Goal: Transaction & Acquisition: Purchase product/service

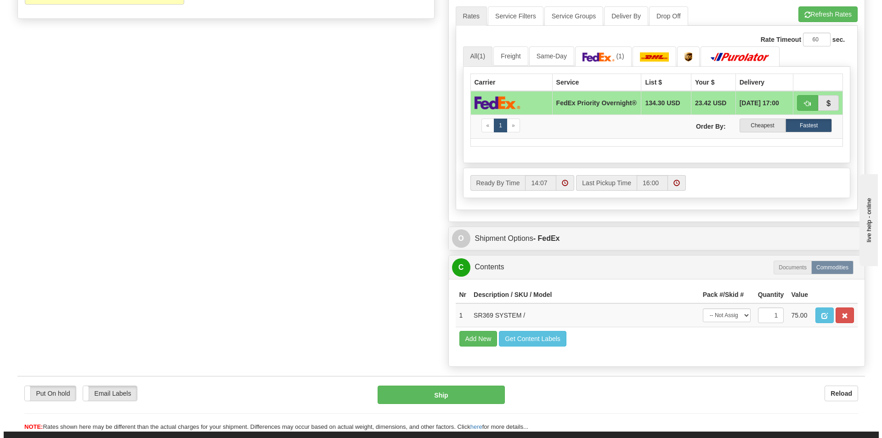
scroll to position [505, 0]
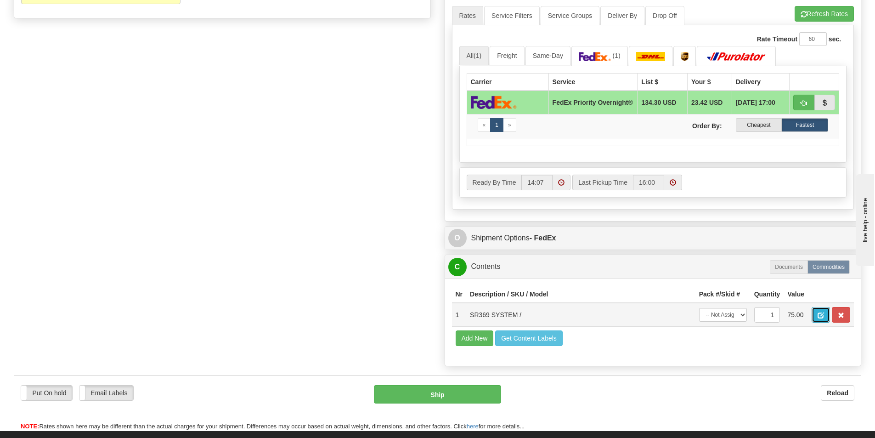
click at [818, 318] on span "button" at bounding box center [820, 315] width 6 height 6
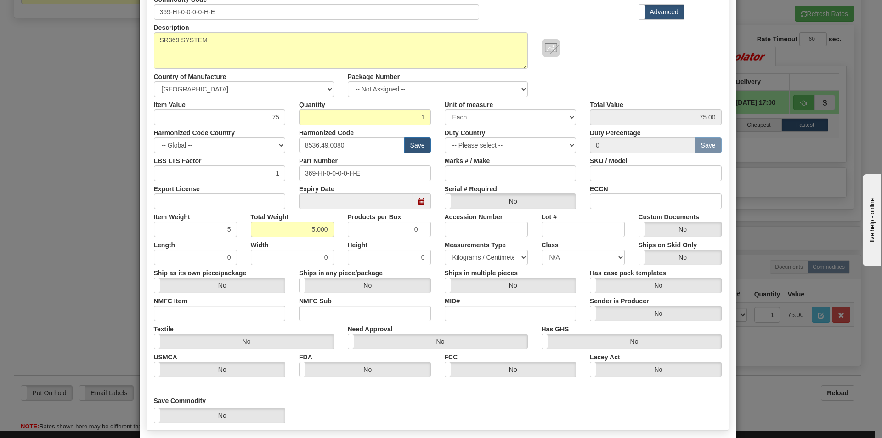
scroll to position [0, 0]
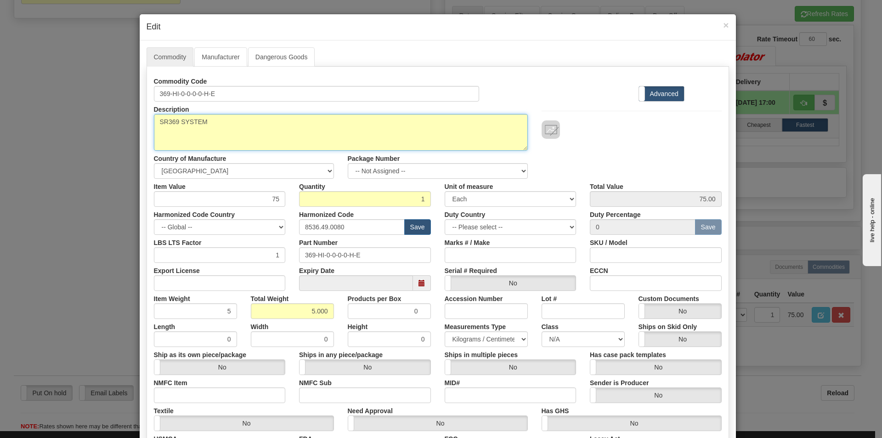
drag, startPoint x: 204, startPoint y: 124, endPoint x: 82, endPoint y: 126, distance: 122.1
click at [84, 125] on div "× Edit Commodity Manufacturer Dangerous Goods Commodity Code 369-HI-0-0-0-0-H-E…" at bounding box center [441, 219] width 882 height 438
paste textarea "Obsolete - 369 Motor Protection System Conformal Coated"
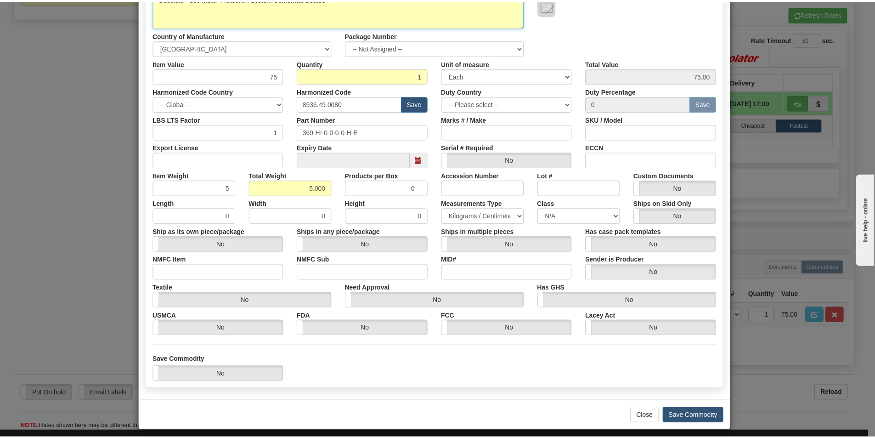
scroll to position [130, 0]
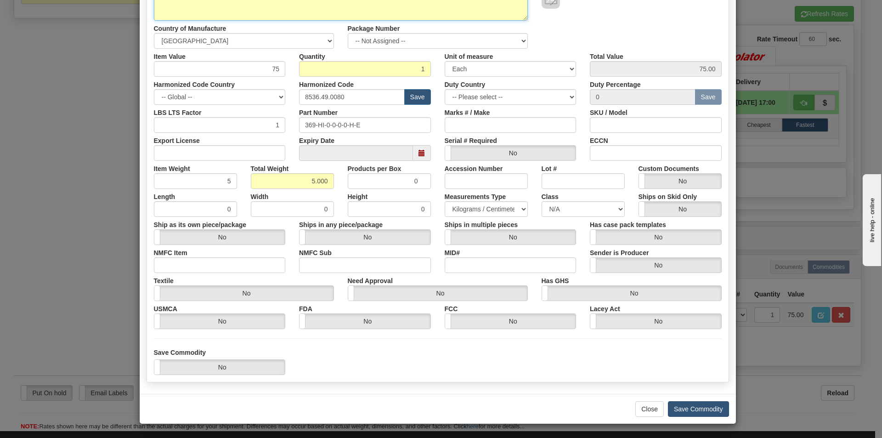
type textarea "Obsolete - 369 Motor Protection System Conformal Coated"
click at [691, 409] on button "Save Commodity" at bounding box center [698, 409] width 61 height 16
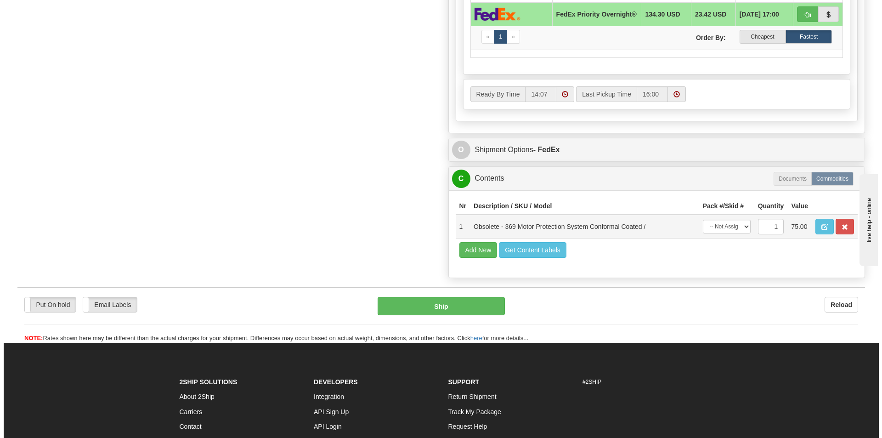
scroll to position [597, 0]
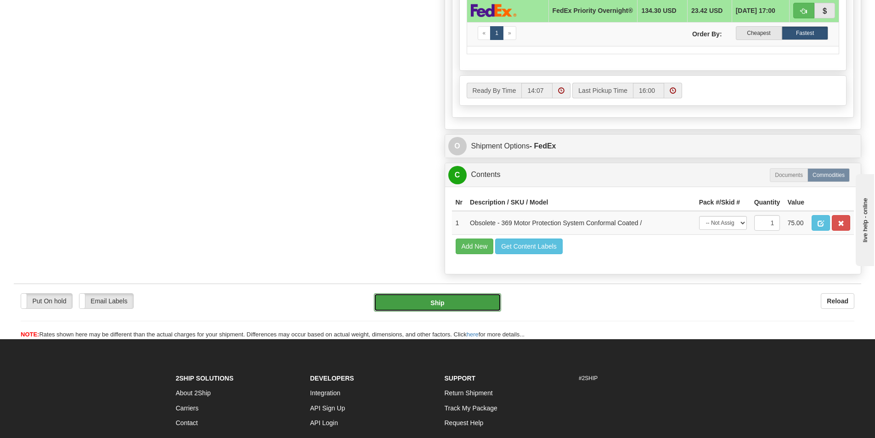
click at [467, 301] on button "Ship" at bounding box center [437, 302] width 127 height 18
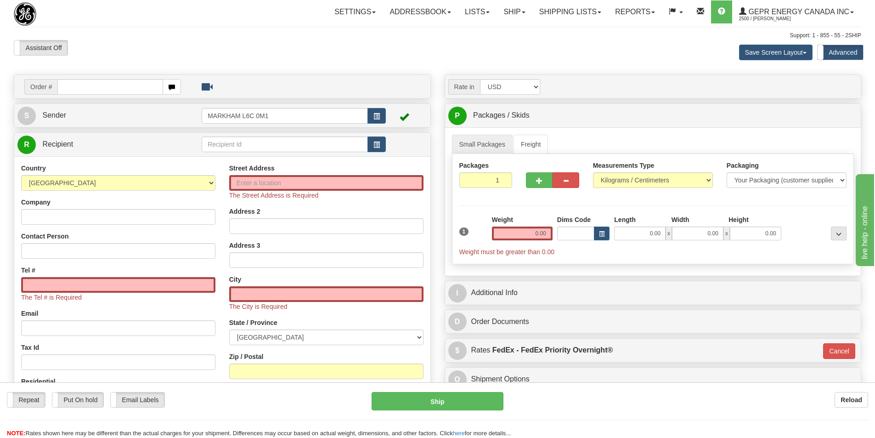
drag, startPoint x: 267, startPoint y: 49, endPoint x: 180, endPoint y: 105, distance: 103.5
click at [267, 49] on div "Assistant On Assistant Off Do a return Do a return" at bounding box center [186, 48] width 359 height 16
click at [266, 77] on div "Order #" at bounding box center [222, 86] width 416 height 23
click at [87, 129] on div "Order # S Sender" at bounding box center [222, 286] width 431 height 424
click at [92, 125] on div "S Sender MARKHAM L6C 0M1" at bounding box center [222, 115] width 416 height 23
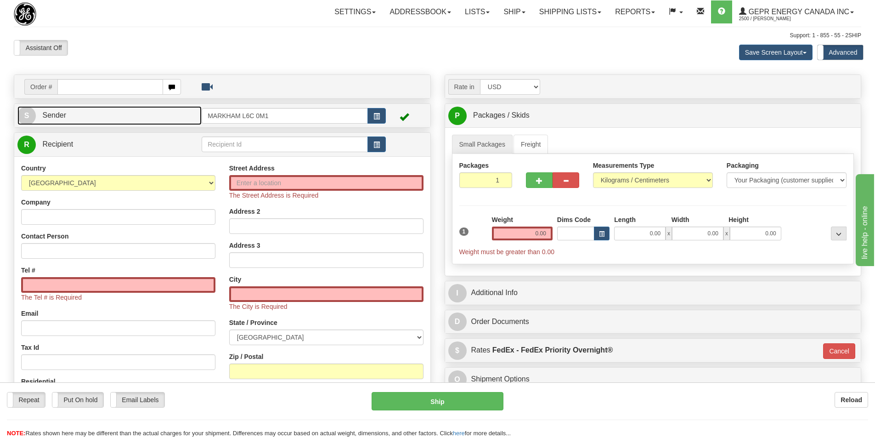
click at [94, 118] on link "S Sender" at bounding box center [109, 115] width 184 height 19
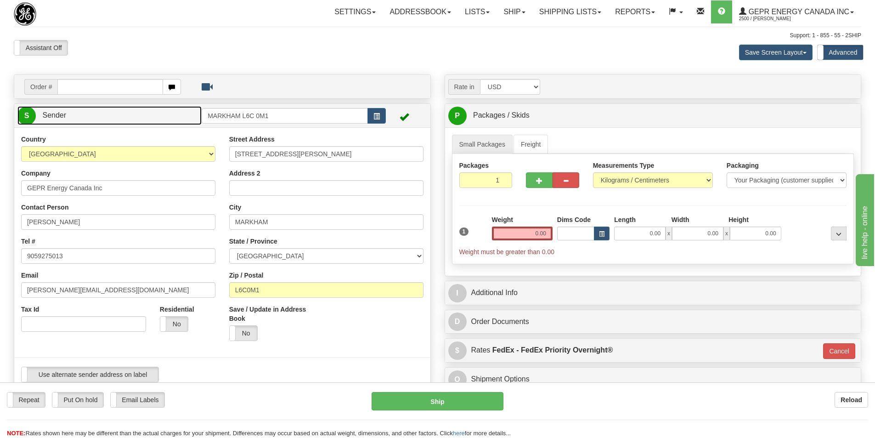
click at [166, 117] on link "S Sender" at bounding box center [109, 115] width 184 height 19
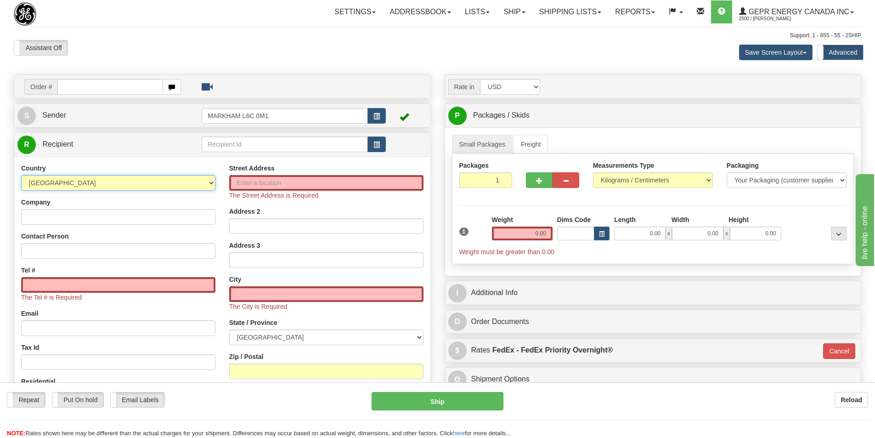
click at [201, 186] on select "AFGHANISTAN ALAND ISLANDS ALBANIA ALGERIA AMERICAN SAMOA ANDORRA ANGOLA ANGUILL…" at bounding box center [118, 183] width 194 height 16
select select "DE"
click at [21, 175] on select "AFGHANISTAN ALAND ISLANDS ALBANIA ALGERIA AMERICAN SAMOA ANDORRA ANGOLA ANGUILL…" at bounding box center [118, 183] width 194 height 16
click at [332, 146] on input "text" at bounding box center [285, 144] width 166 height 16
click at [372, 145] on button "button" at bounding box center [376, 144] width 18 height 16
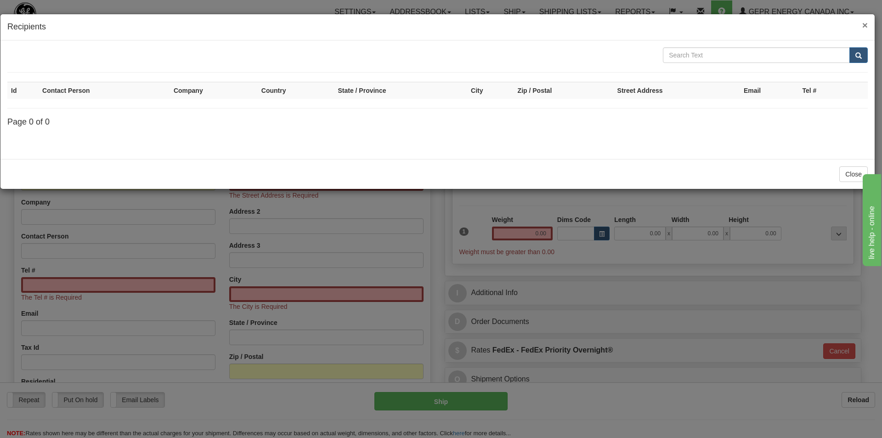
click at [866, 24] on span "×" at bounding box center [865, 25] width 6 height 11
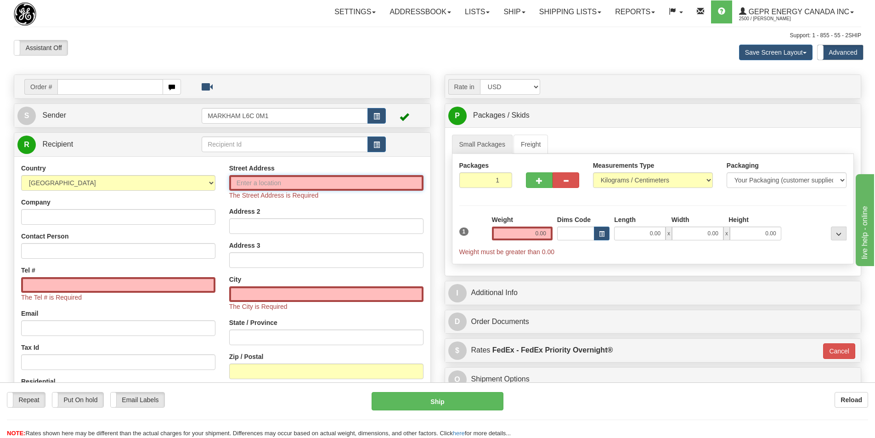
click at [337, 181] on input "Street Address" at bounding box center [326, 183] width 194 height 16
paste input "ICC Intelligent Platforms,GmbH"
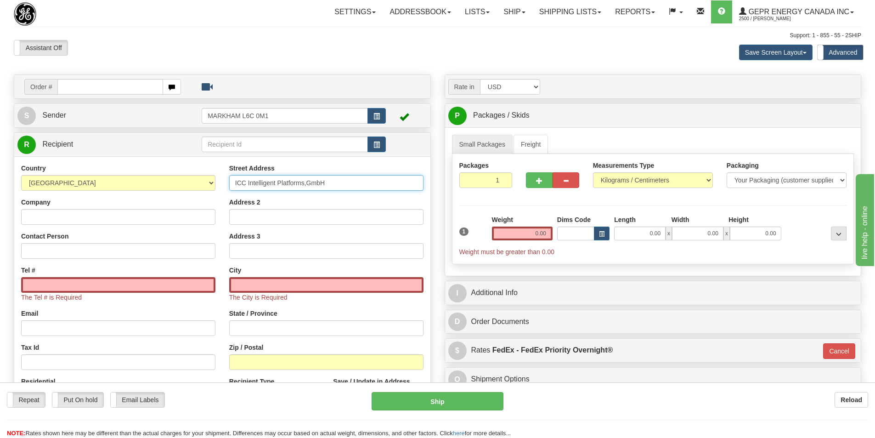
type input "ICC Intelligent Platforms,GmbH"
click at [90, 218] on input "Company" at bounding box center [118, 217] width 194 height 16
paste input "ICC Intelligent Platforms,GmbH"
type input "ICC Intelligent Platforms,GmbH"
drag, startPoint x: 338, startPoint y: 187, endPoint x: 200, endPoint y: 192, distance: 137.8
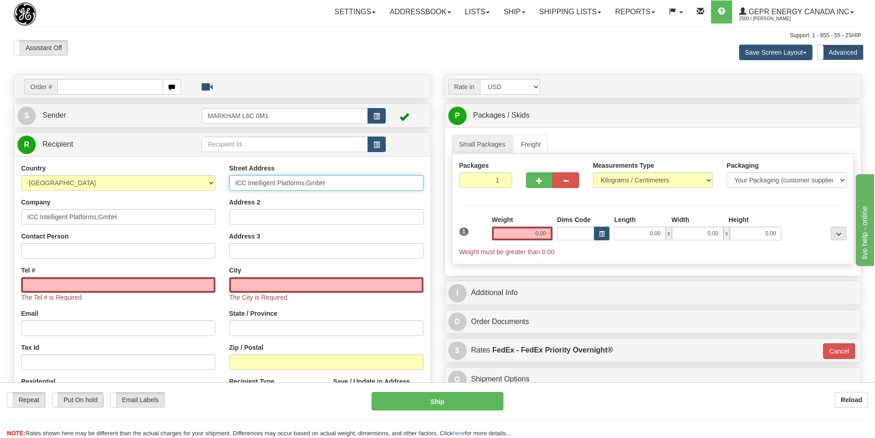
click at [206, 192] on div "Country AFGHANISTAN ALAND ISLANDS ALBANIA ALGERIA AMERICAN SAMOA ANDORRA ANGOLA…" at bounding box center [222, 291] width 416 height 256
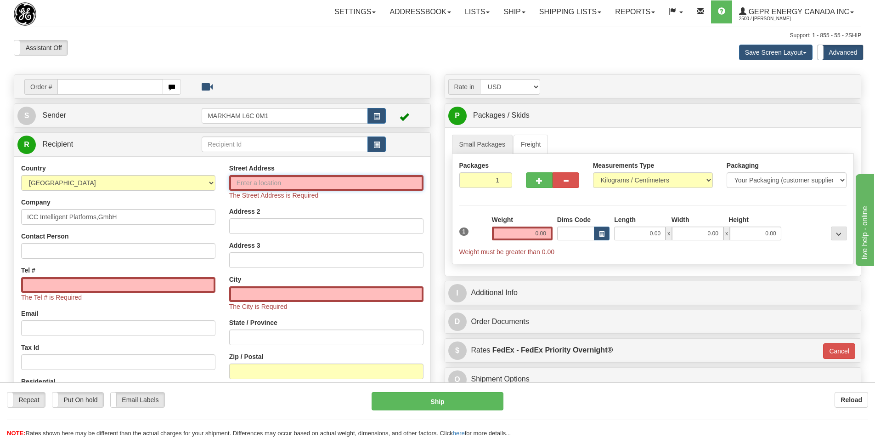
click at [272, 182] on input "Street Address" at bounding box center [326, 183] width 194 height 16
paste input "[PERSON_NAME][STREET_ADDRESS]"
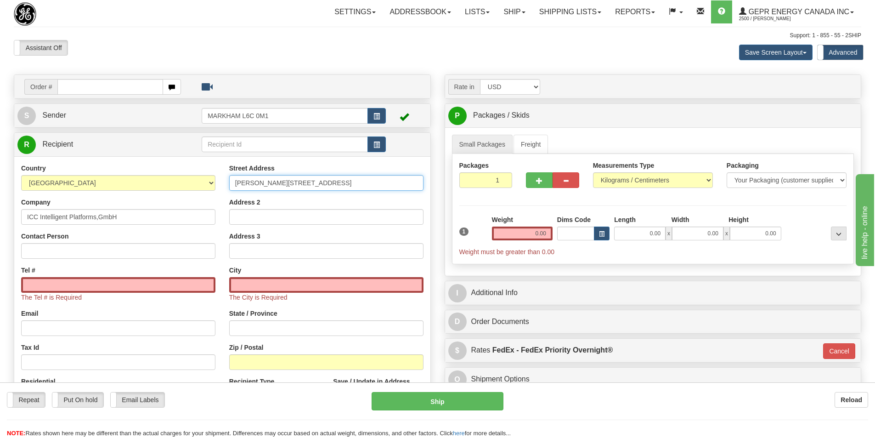
type input "[PERSON_NAME][STREET_ADDRESS]"
click at [242, 367] on input "Zip / Postal" at bounding box center [326, 362] width 194 height 16
paste input "86159"
type input "86159"
click at [254, 281] on input "text" at bounding box center [326, 285] width 194 height 16
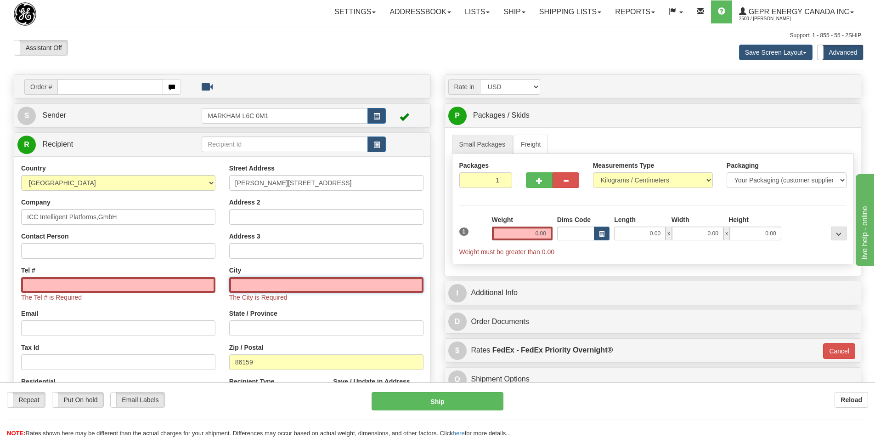
paste input "AUGSBURG"
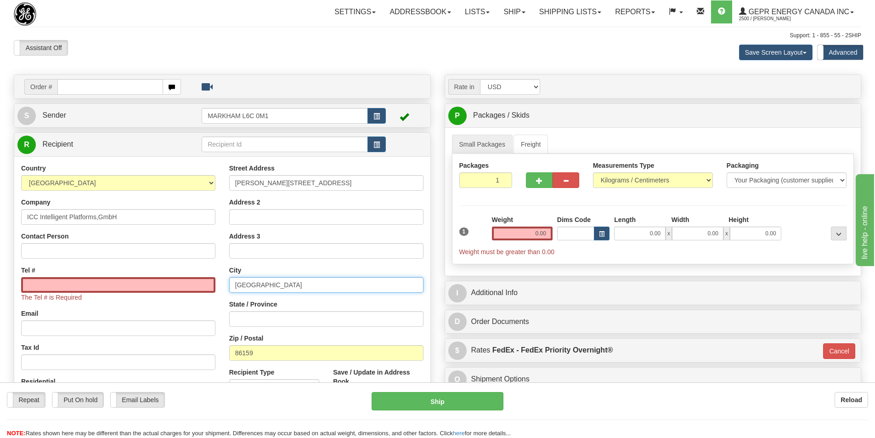
type input "AUGSBURG"
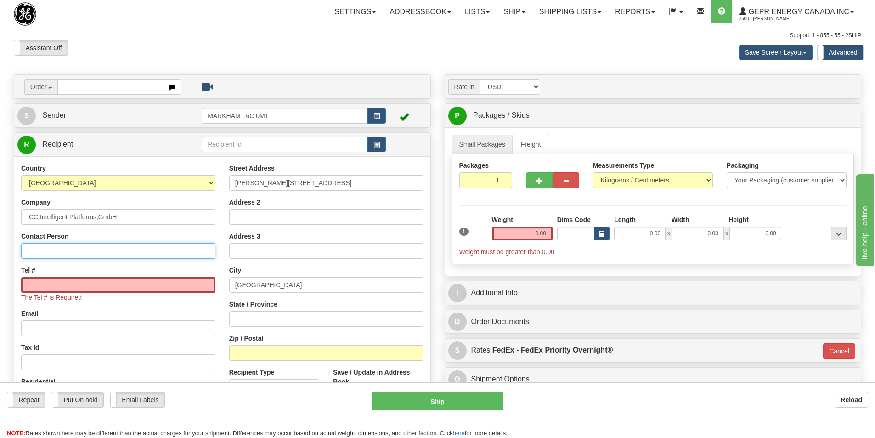
click at [83, 249] on input "Contact Person" at bounding box center [118, 251] width 194 height 16
paste input "Lukas Pucan"
type input "Lukas Pucan"
click at [48, 285] on input "Tel #" at bounding box center [118, 285] width 194 height 16
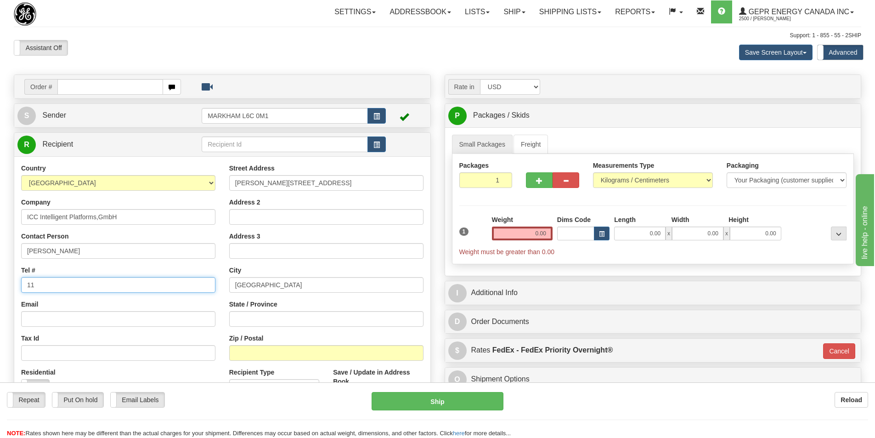
type input "1"
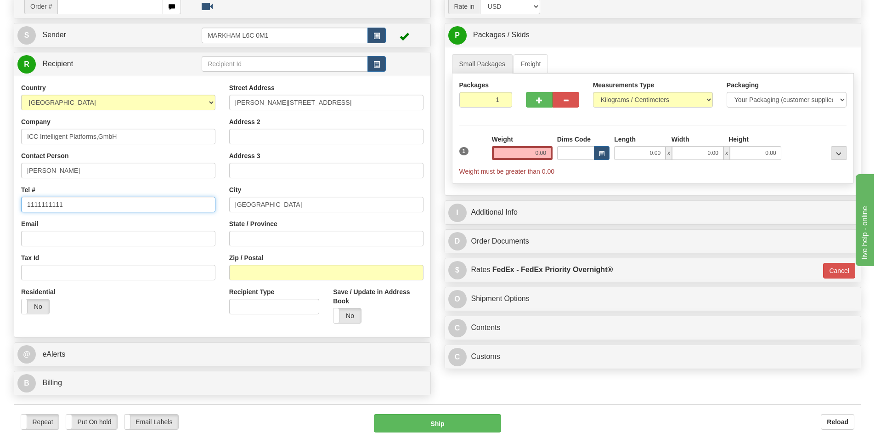
scroll to position [184, 0]
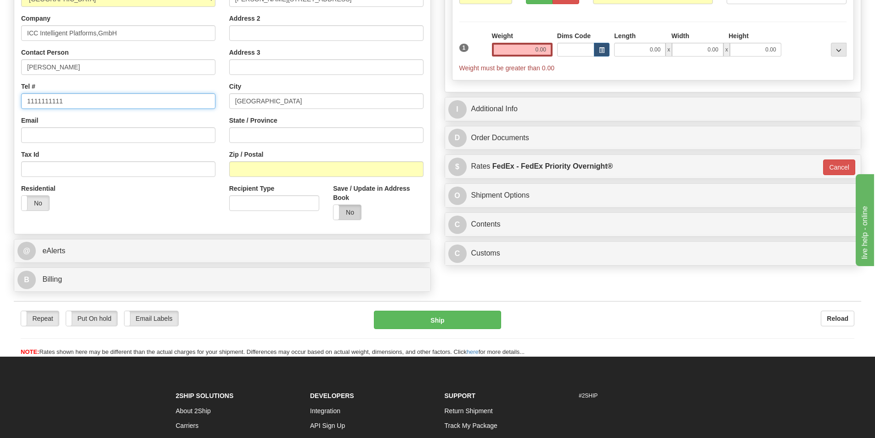
type input "1111111111"
click at [341, 208] on label "No" at bounding box center [347, 212] width 28 height 15
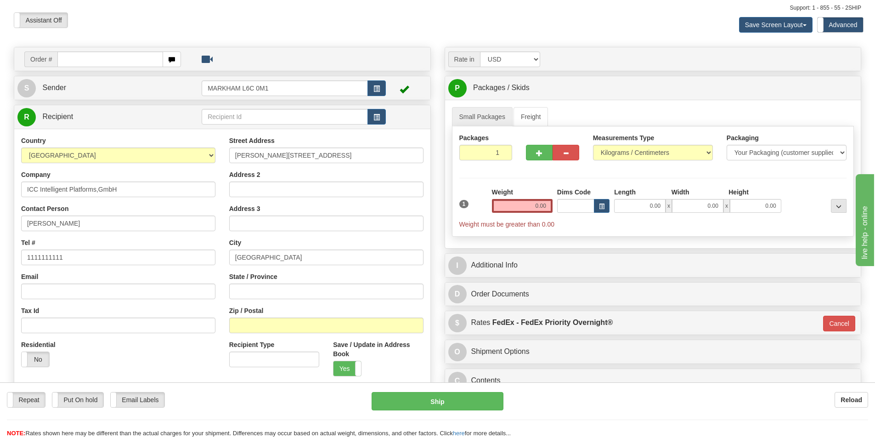
scroll to position [0, 0]
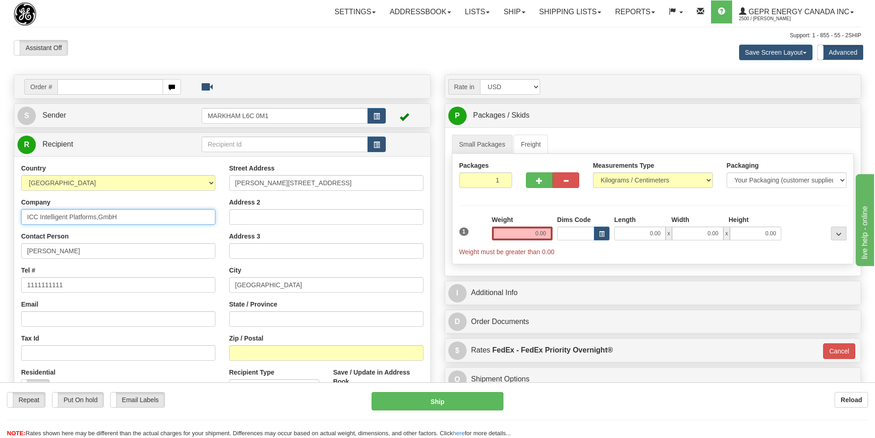
drag, startPoint x: 128, startPoint y: 217, endPoint x: 23, endPoint y: 221, distance: 104.8
click at [23, 221] on input "ICC Intelligent Platforms,GmbH" at bounding box center [118, 217] width 194 height 16
click at [269, 141] on input "text" at bounding box center [285, 144] width 166 height 16
paste input "ICC Intelligent Platforms,GmbH"
type input "ICC Intelligent Platforms,GmbH"
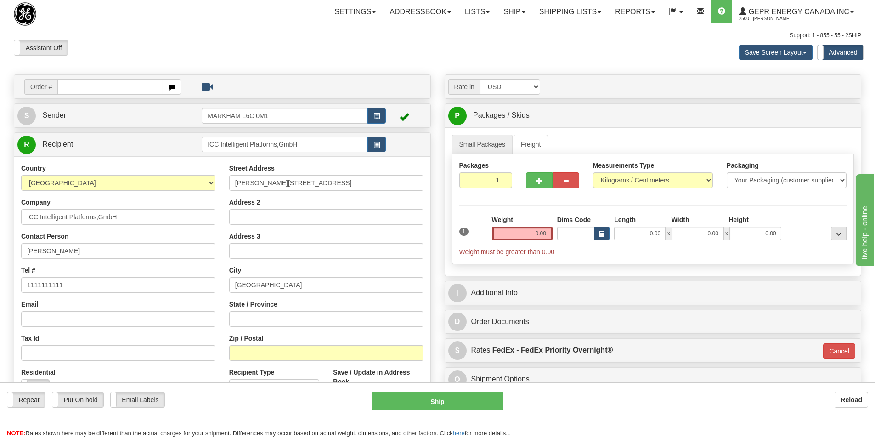
click at [414, 154] on div "R Recipient ICC Intelligent Platforms,GmbH" at bounding box center [222, 144] width 416 height 23
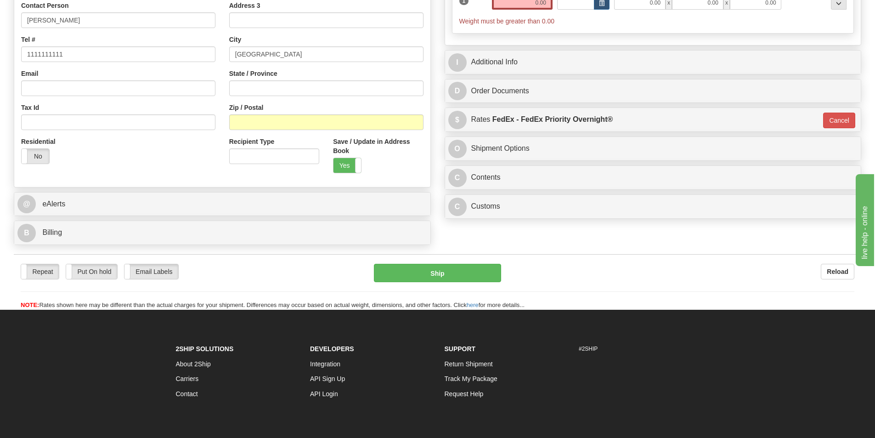
scroll to position [275, 0]
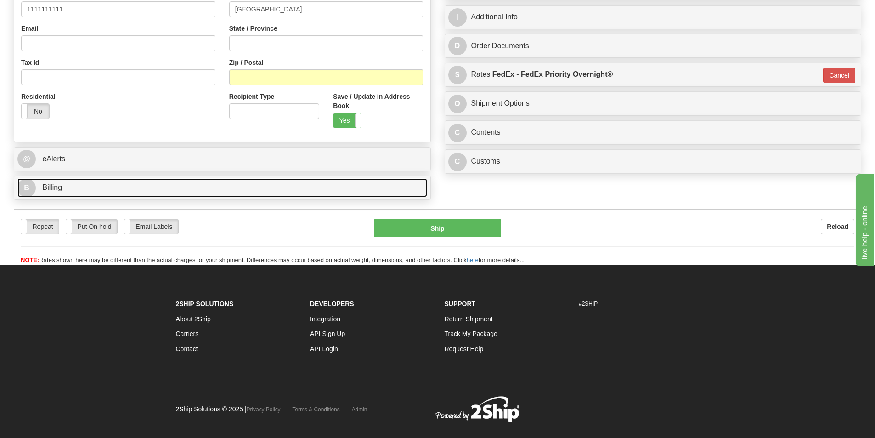
click at [80, 188] on link "B Billing" at bounding box center [222, 187] width 410 height 19
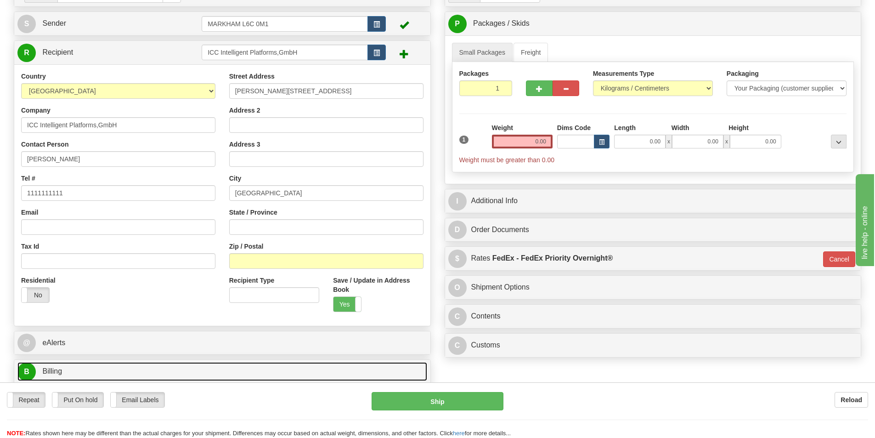
scroll to position [0, 0]
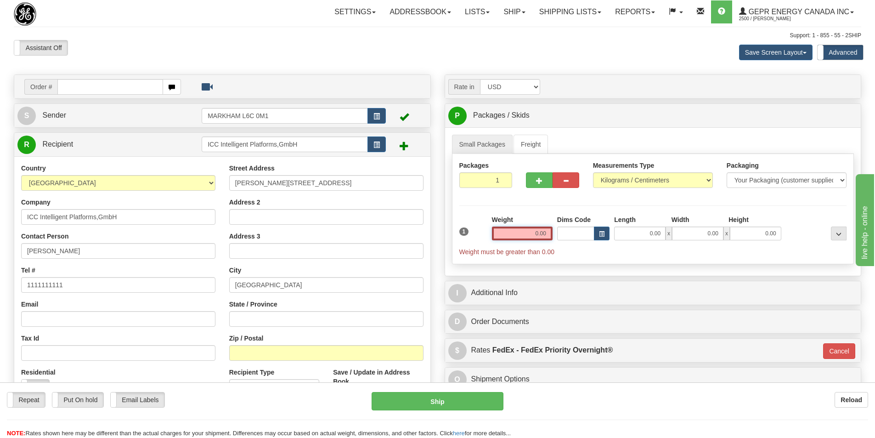
drag, startPoint x: 529, startPoint y: 235, endPoint x: 621, endPoint y: 211, distance: 94.3
click at [621, 222] on div "1 Weight 0.00 Dims Code 0.00" at bounding box center [653, 235] width 392 height 41
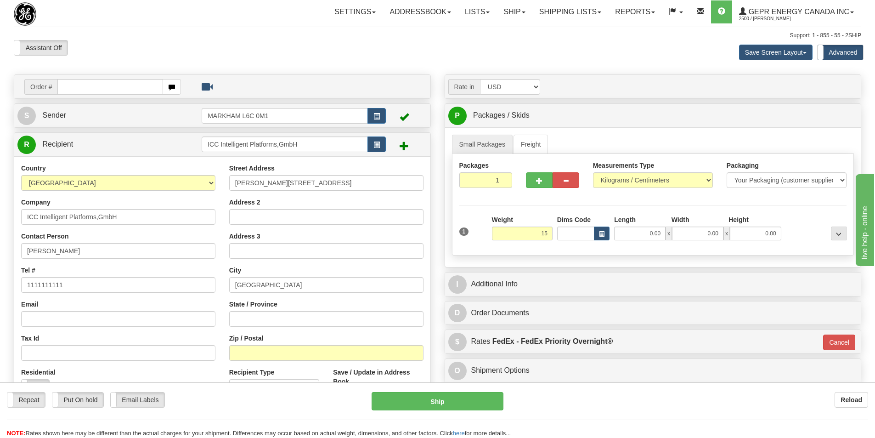
type input "15.00"
type input "01"
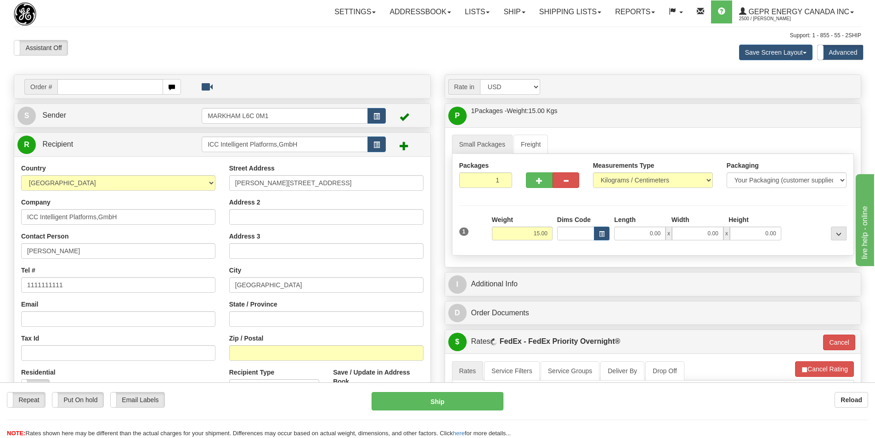
click at [680, 147] on ul "Small Packages Freight" at bounding box center [653, 144] width 402 height 19
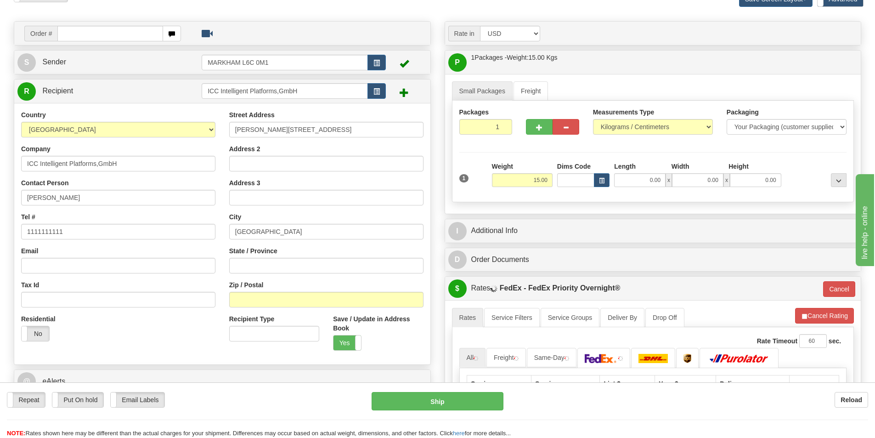
scroll to position [138, 0]
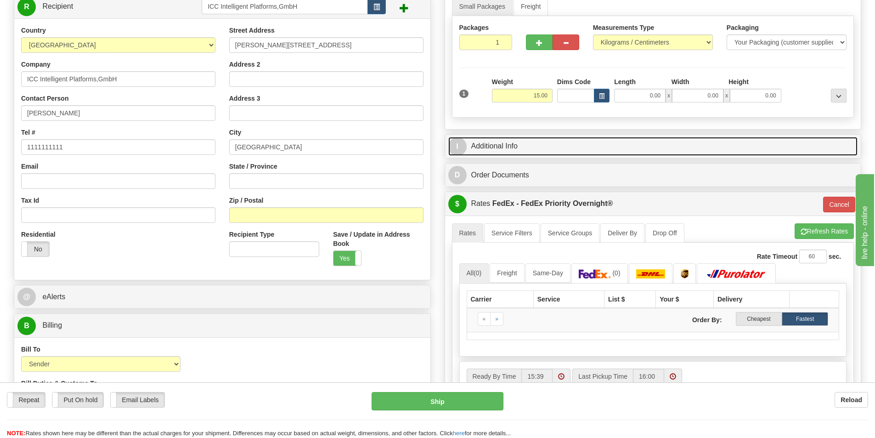
click at [521, 149] on link "I Additional Info" at bounding box center [653, 146] width 410 height 19
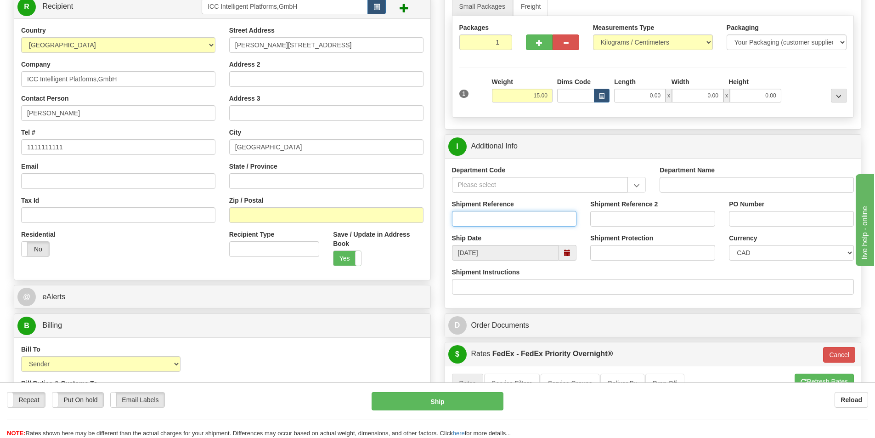
click at [467, 220] on input "Shipment Reference" at bounding box center [514, 219] width 125 height 16
paste input "RMA Number : 21272197"
drag, startPoint x: 499, startPoint y: 219, endPoint x: 468, endPoint y: 224, distance: 31.7
click at [471, 224] on input "RMA Number : 21272197" at bounding box center [514, 219] width 125 height 16
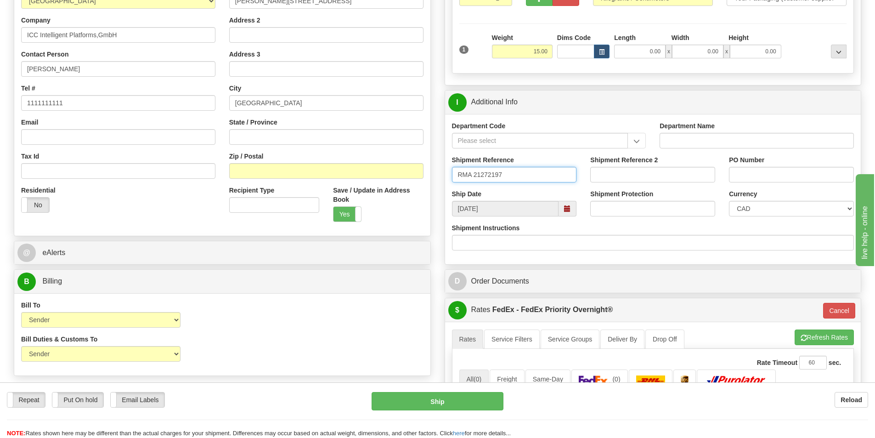
scroll to position [184, 0]
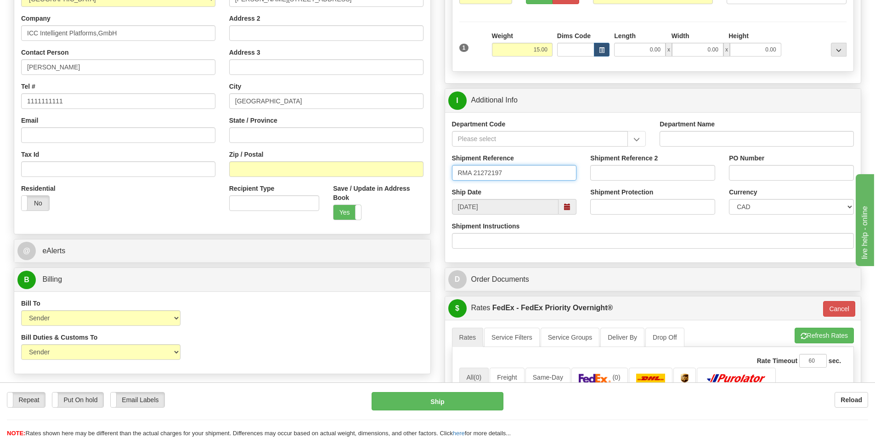
drag, startPoint x: 562, startPoint y: 172, endPoint x: 434, endPoint y: 186, distance: 128.5
type input "RMA 21272197"
click at [737, 178] on input "PO Number" at bounding box center [791, 173] width 125 height 16
paste input "RMA 21272197"
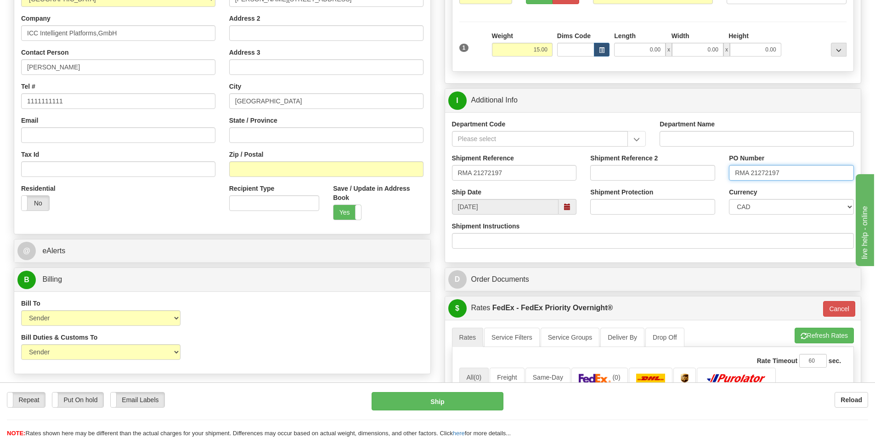
type input "RMA 21272197"
click at [755, 212] on select "CAD USD EUR ZAR RON ANG ARN AUD AUS AWG BBD BFR BGN BHD BMD BND BRC BRL CHP CKZ…" at bounding box center [791, 207] width 125 height 16
select select "1"
click at [729, 199] on select "CAD USD EUR ZAR RON ANG ARN AUD AUS AWG BBD BFR BGN BHD BMD BND BRC BRL CHP CKZ…" at bounding box center [791, 207] width 125 height 16
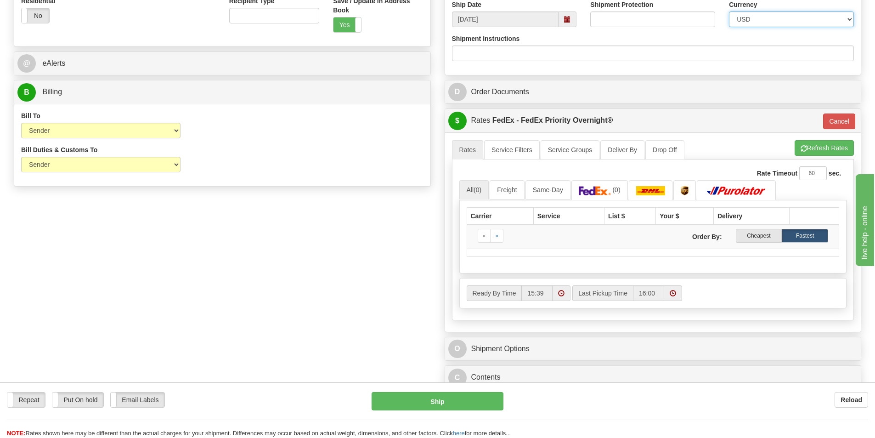
scroll to position [367, 0]
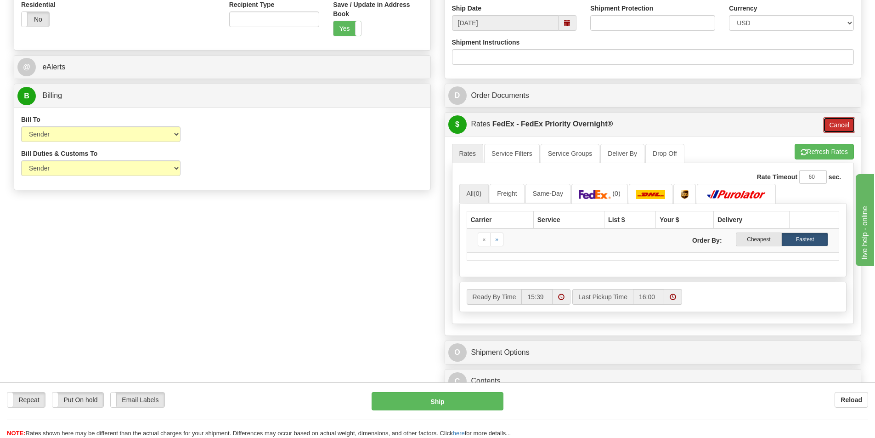
click at [828, 121] on button "Cancel" at bounding box center [839, 125] width 32 height 16
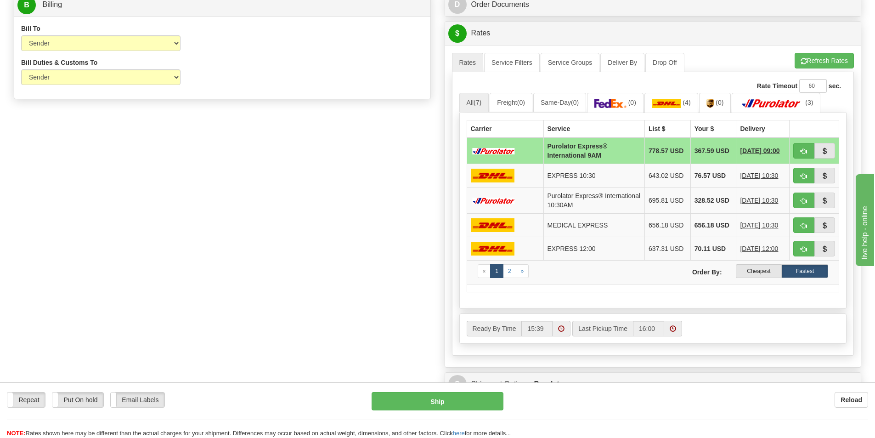
scroll to position [459, 0]
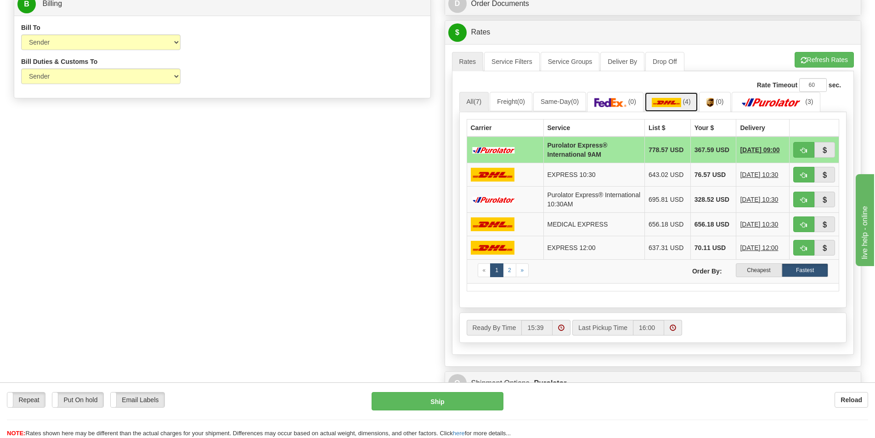
click at [681, 102] on img at bounding box center [666, 102] width 29 height 9
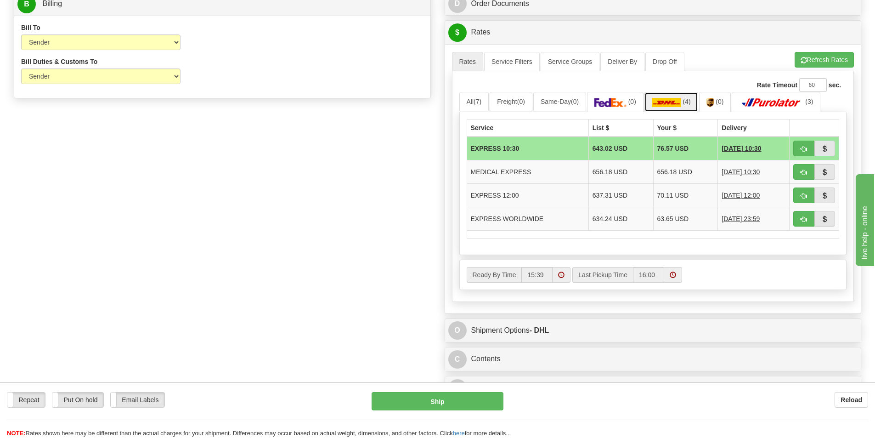
click at [681, 102] on img at bounding box center [666, 102] width 29 height 9
click at [798, 217] on button "button" at bounding box center [803, 219] width 21 height 16
type input "P"
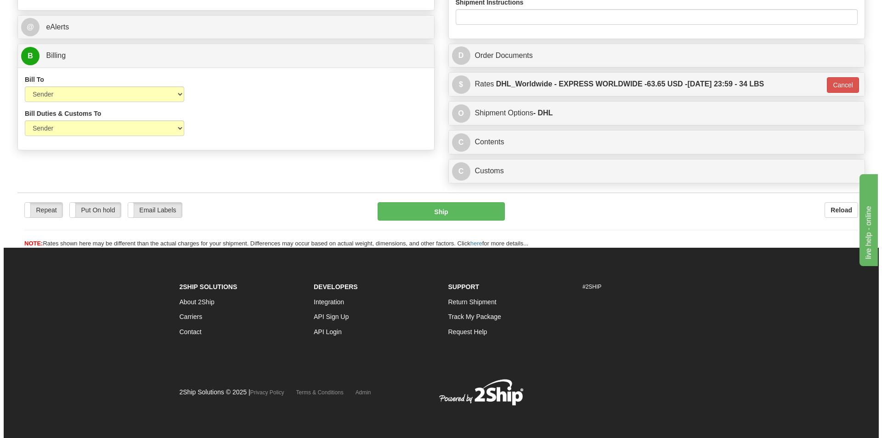
scroll to position [408, 0]
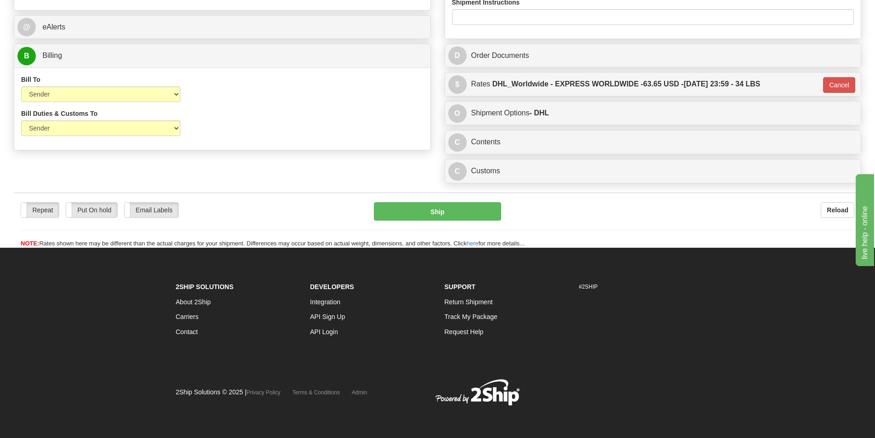
drag, startPoint x: 487, startPoint y: 152, endPoint x: 483, endPoint y: 145, distance: 7.4
click at [484, 150] on div "C Contents Documents Commodities" at bounding box center [653, 141] width 416 height 23
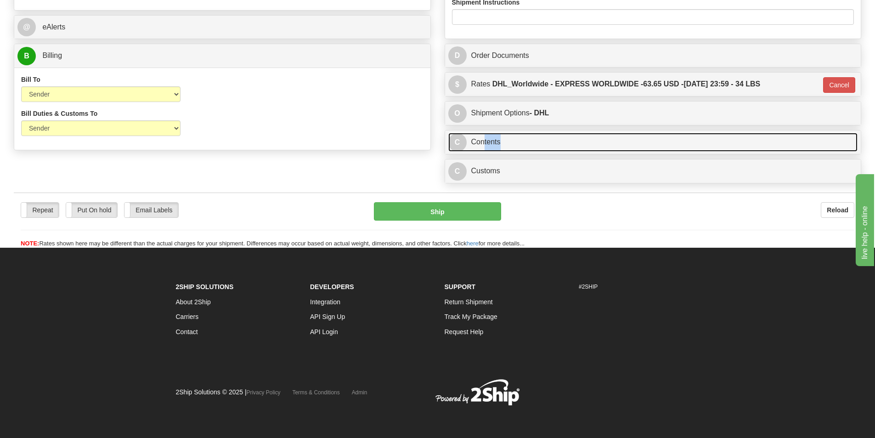
click at [483, 141] on link "C Contents" at bounding box center [653, 142] width 410 height 19
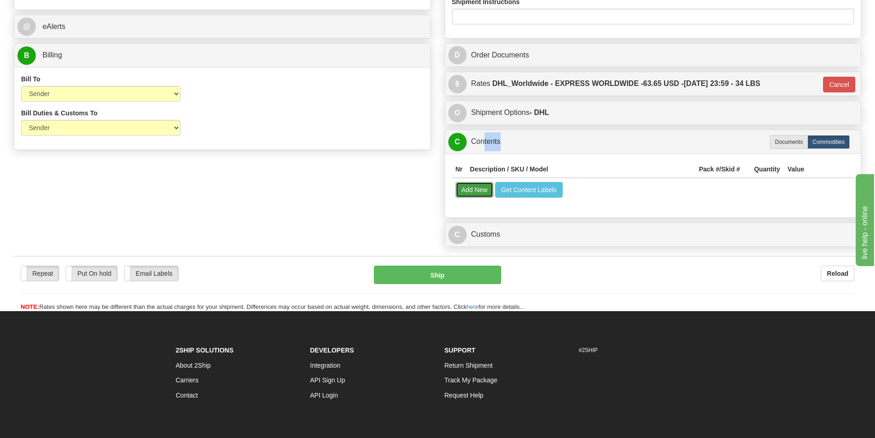
click at [484, 185] on button "Add New" at bounding box center [474, 190] width 38 height 16
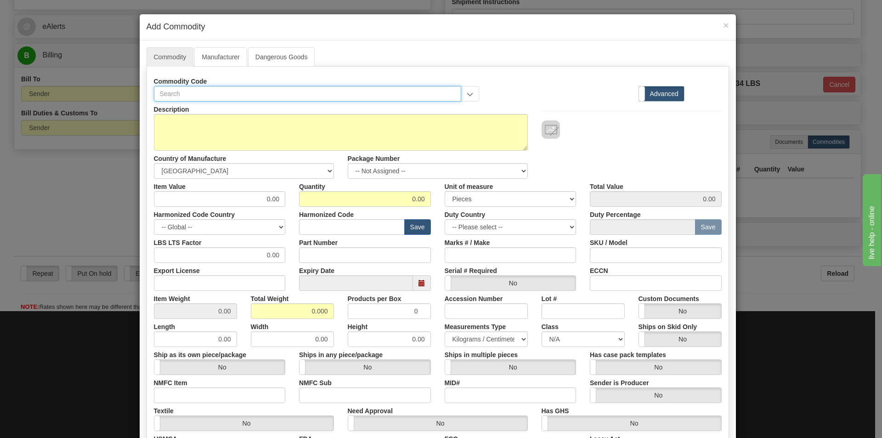
click at [166, 92] on input "text" at bounding box center [308, 94] width 308 height 16
paste input "G500BHU8TTTTTUBUUUUUUUUUSCA00022UUUUUUU"
type input "G500BHU8TTTTTUBUUUUUUUUUSCA00022UUUUUUU"
drag, startPoint x: 356, startPoint y: 251, endPoint x: 361, endPoint y: 245, distance: 7.8
click at [356, 251] on input "Part Number" at bounding box center [365, 255] width 132 height 16
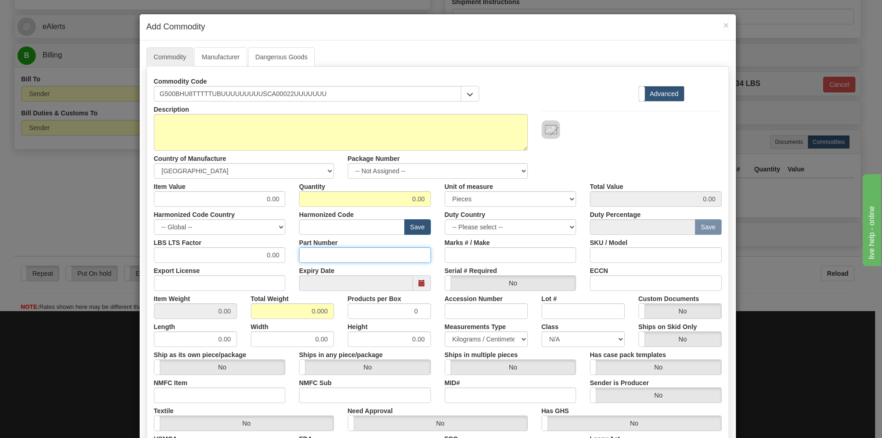
paste input "G500BHU8TTTTTUBUUUUUUUUUSCA00022UUUUUUU"
type input "G500BHU8TTTTTUBUUUUUUUUUSCA00022UUUUUUU"
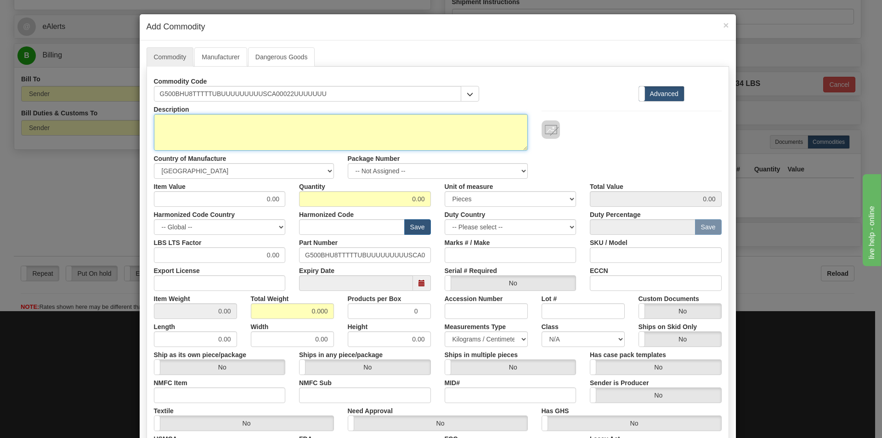
click at [159, 123] on textarea "Description" at bounding box center [341, 132] width 374 height 37
paste textarea "G500 Substation Gateway with embedded"
type textarea "G500 Substation Gateway with embedded"
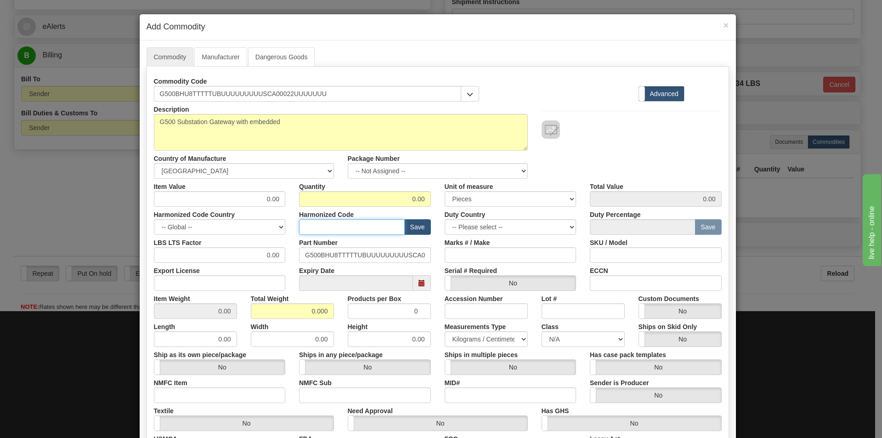
click at [348, 230] on input "text" at bounding box center [352, 227] width 106 height 16
paste input "8536.49.0080"
type input "8536.49.0080"
click at [412, 229] on button "Save" at bounding box center [417, 227] width 27 height 16
drag, startPoint x: 258, startPoint y: 201, endPoint x: 285, endPoint y: 204, distance: 26.8
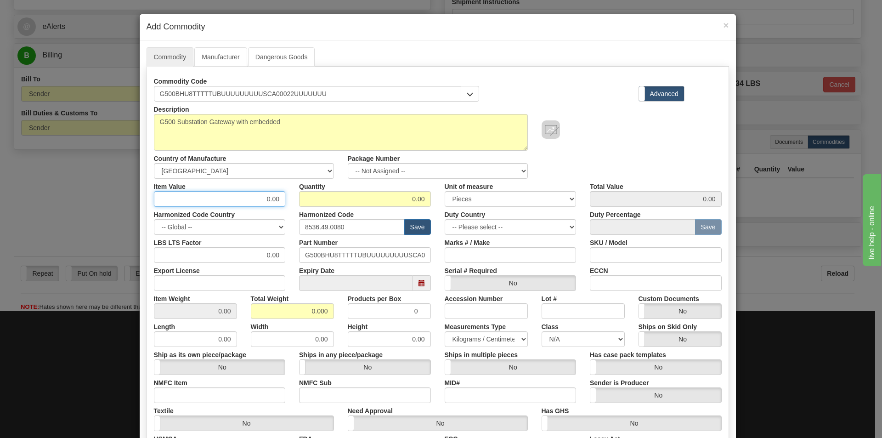
click at [285, 204] on div "Item Value 0.00" at bounding box center [220, 193] width 146 height 28
type input "75"
click at [234, 166] on select "-- Unknown -- AFGHANISTAN ALAND ISLANDS ALBANIA ALGERIA AMERICAN SAMOA ANDORRA …" at bounding box center [244, 171] width 180 height 16
click at [234, 168] on select "-- Unknown -- AFGHANISTAN ALAND ISLANDS ALBANIA ALGERIA AMERICAN SAMOA ANDORRA …" at bounding box center [244, 171] width 180 height 16
drag, startPoint x: 398, startPoint y: 197, endPoint x: 436, endPoint y: 197, distance: 37.7
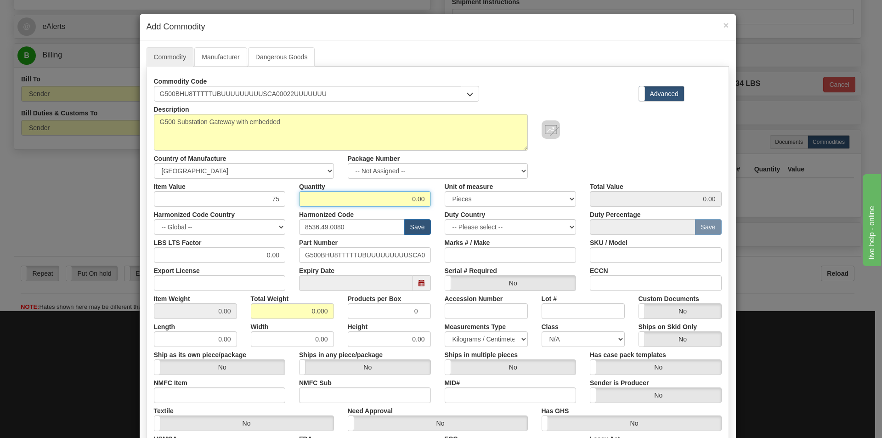
click at [433, 198] on div "Quantity 0.00" at bounding box center [365, 193] width 146 height 28
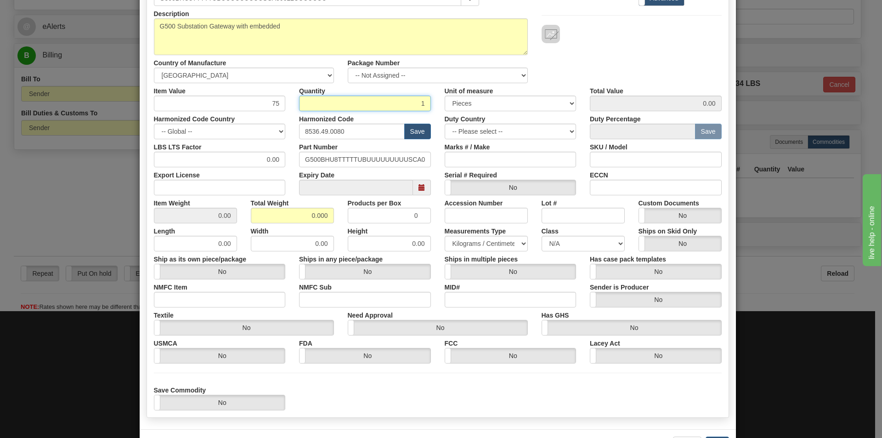
scroll to position [131, 0]
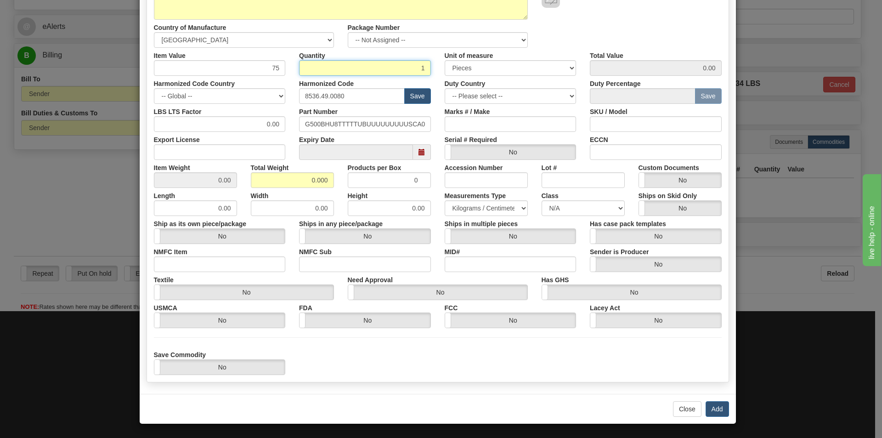
type input "1"
type input "75.00"
drag, startPoint x: 303, startPoint y: 181, endPoint x: 339, endPoint y: 181, distance: 36.3
click at [339, 181] on div "Item Weight 0.00 Total Weight 0.000 Products per Box 0 Accession Number Lot # C…" at bounding box center [437, 174] width 581 height 28
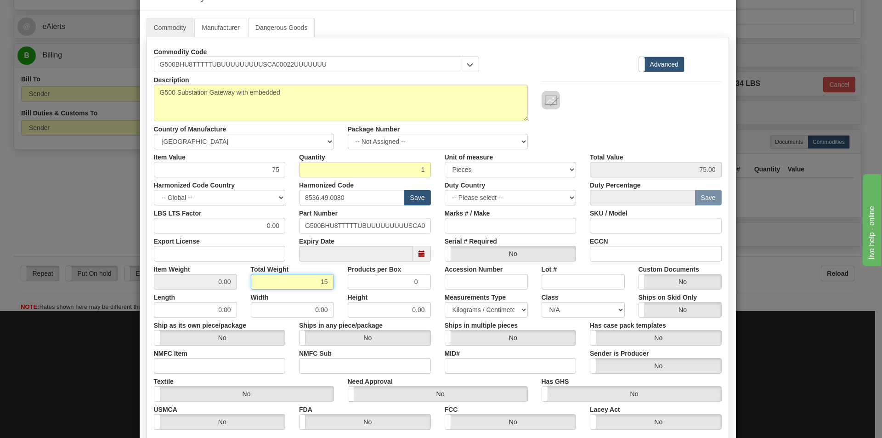
scroll to position [0, 0]
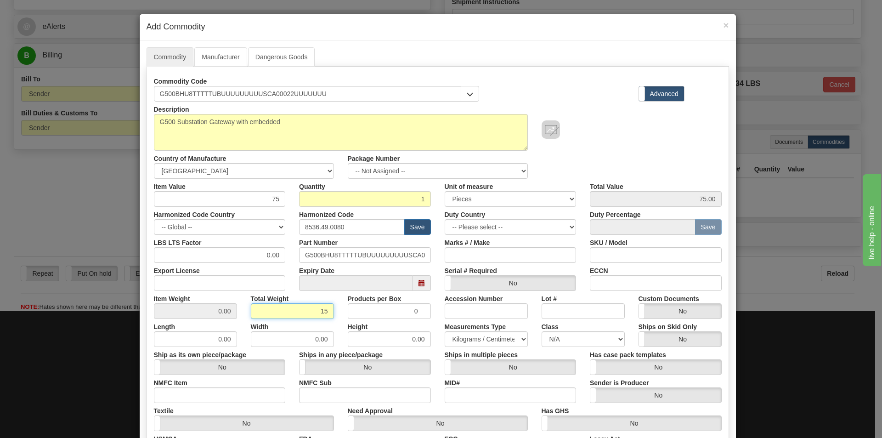
type input "15"
type input "15.0000"
click at [644, 148] on div "Description G500 Substation Gateway with embedded Country of Manufacture -- Unk…" at bounding box center [437, 139] width 581 height 77
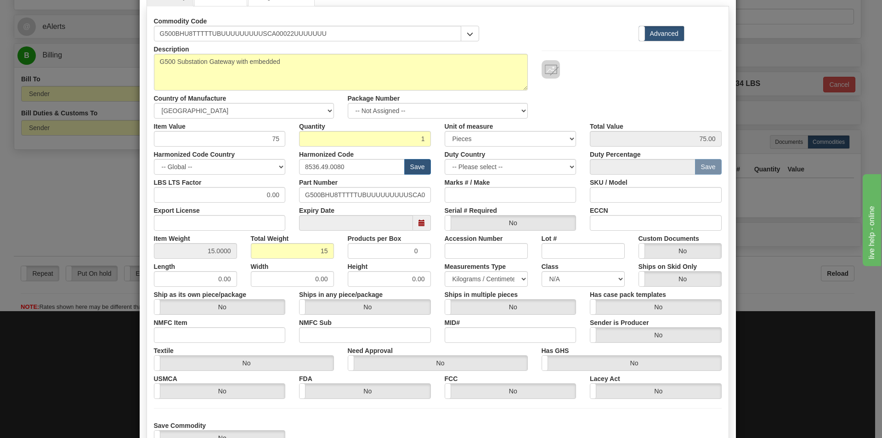
scroll to position [131, 0]
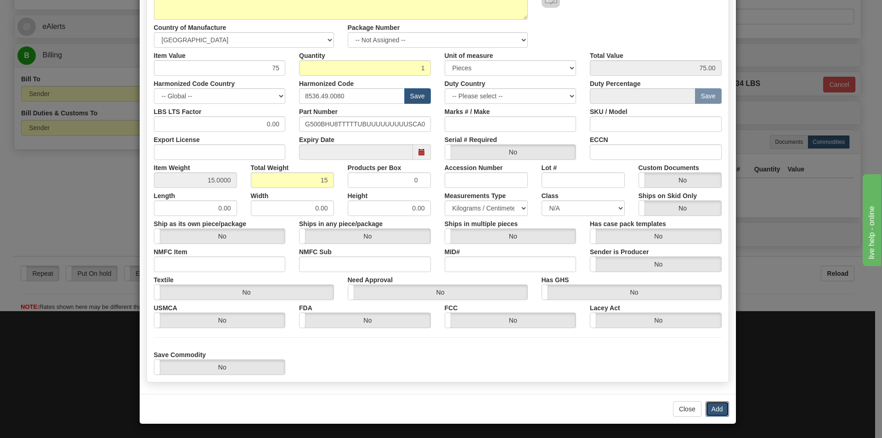
click at [708, 408] on button "Add" at bounding box center [716, 409] width 23 height 16
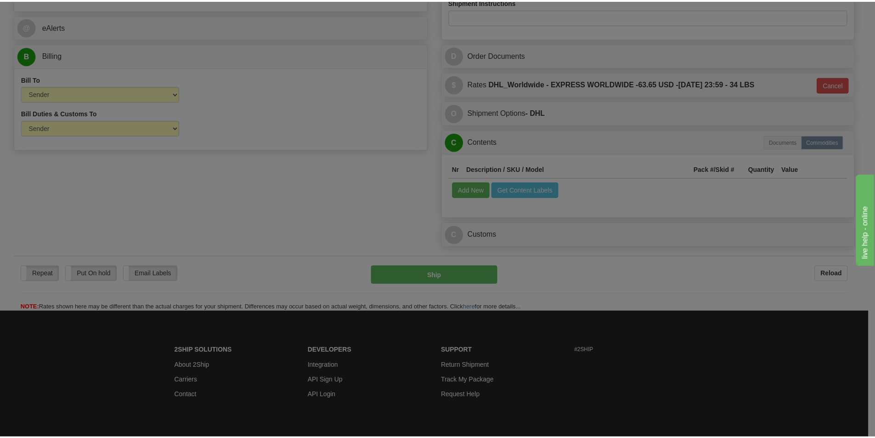
scroll to position [0, 0]
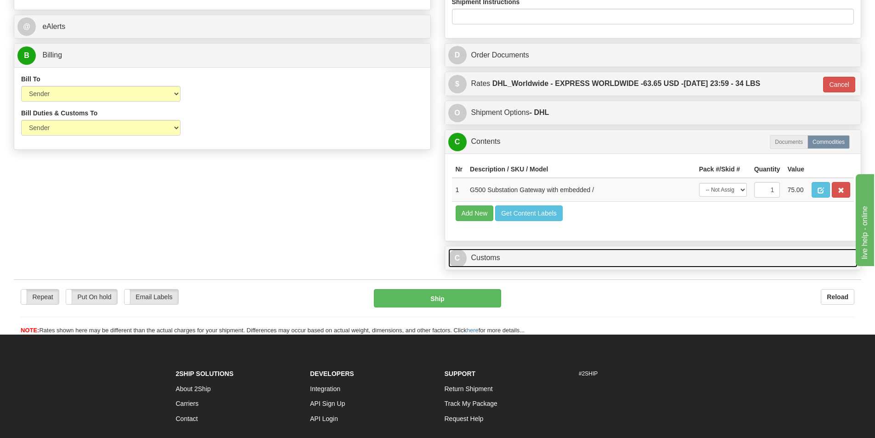
click at [477, 257] on link "C Customs" at bounding box center [653, 257] width 410 height 19
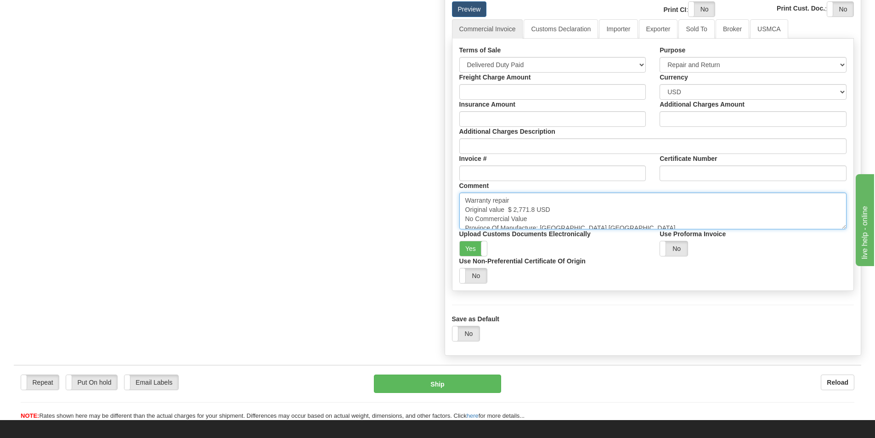
drag, startPoint x: 535, startPoint y: 208, endPoint x: 512, endPoint y: 212, distance: 23.2
click at [512, 211] on textarea "Warranty repair Original value $ 2,771.8 USD No Commercial Value Province Of Ma…" at bounding box center [653, 210] width 388 height 37
paste textarea "18,578.21"
click at [583, 209] on textarea "Warranty repair Original value $ 2,771.8 USD No Commercial Value Province Of Ma…" at bounding box center [653, 210] width 388 height 37
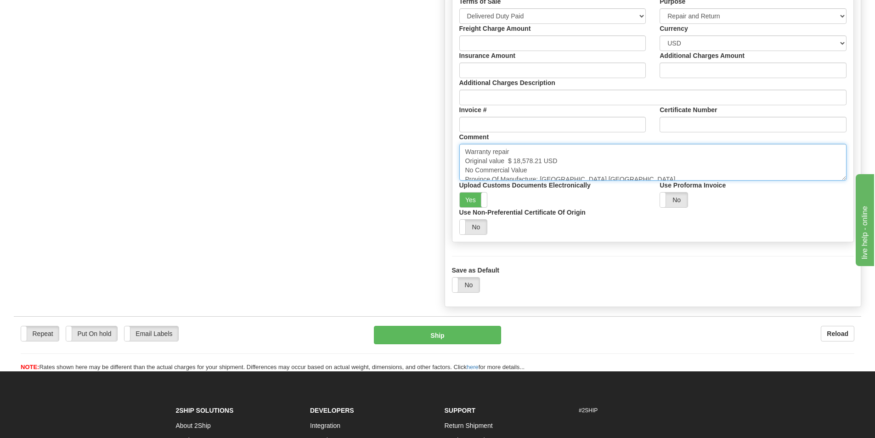
scroll to position [637, 0]
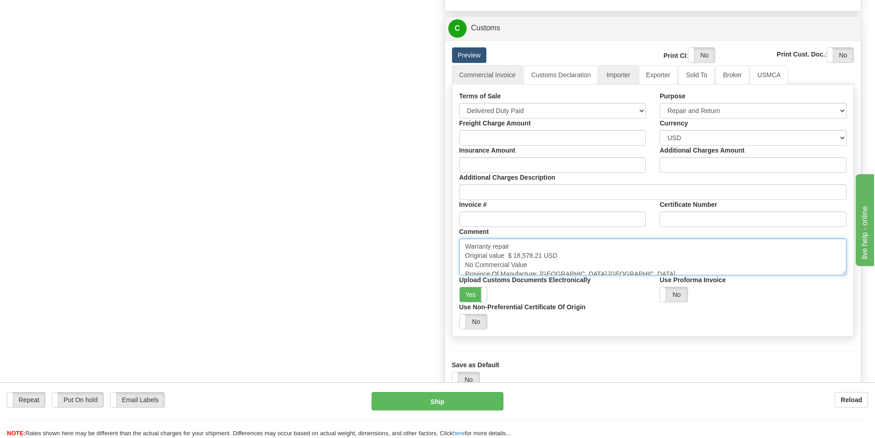
type textarea "Warranty repair Original value $ 18,578.21 USD No Commercial Value Province Of …"
click at [613, 81] on link "Importer" at bounding box center [618, 74] width 39 height 19
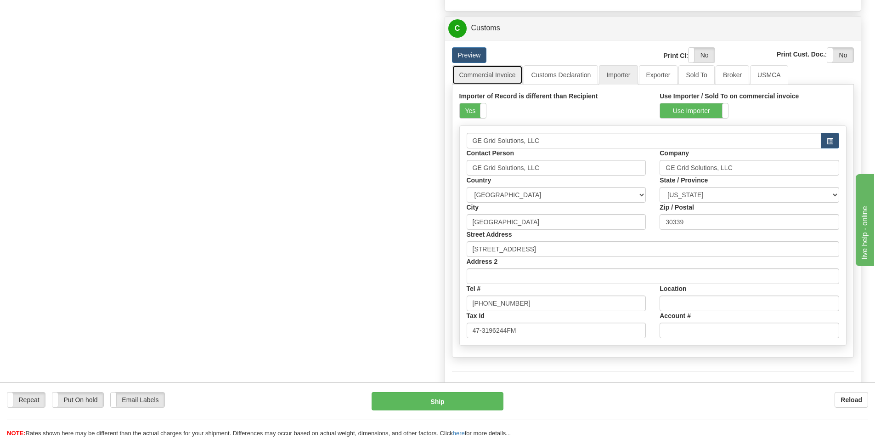
click at [472, 73] on link "Commercial Invoice" at bounding box center [487, 74] width 71 height 19
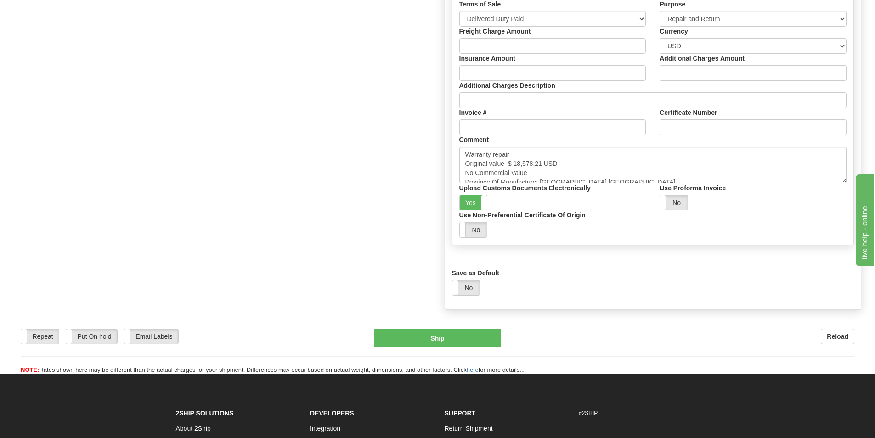
scroll to position [591, 0]
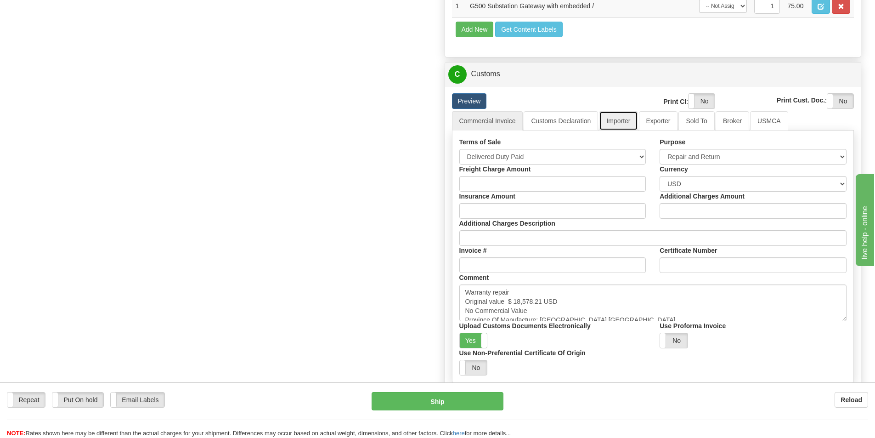
click at [614, 116] on link "Importer" at bounding box center [618, 120] width 39 height 19
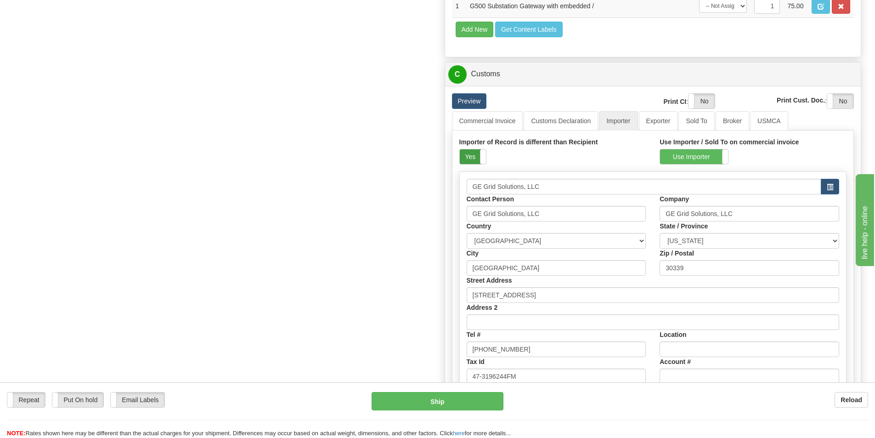
click at [473, 161] on label "Yes" at bounding box center [473, 156] width 26 height 15
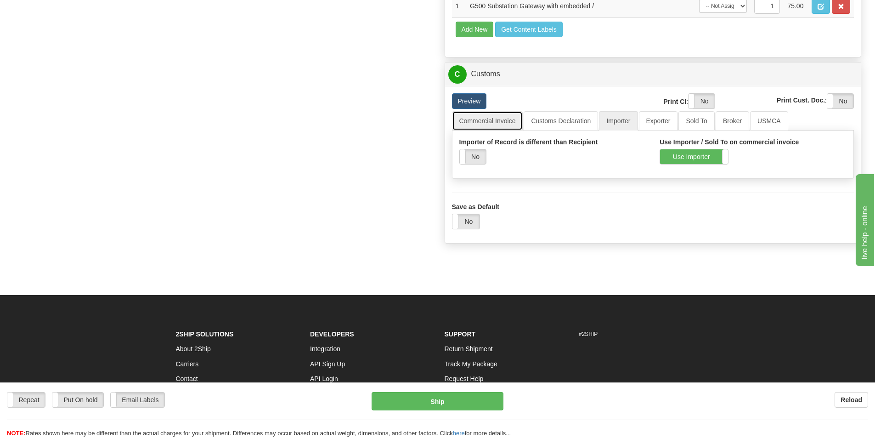
click at [493, 120] on link "Commercial Invoice" at bounding box center [487, 120] width 71 height 19
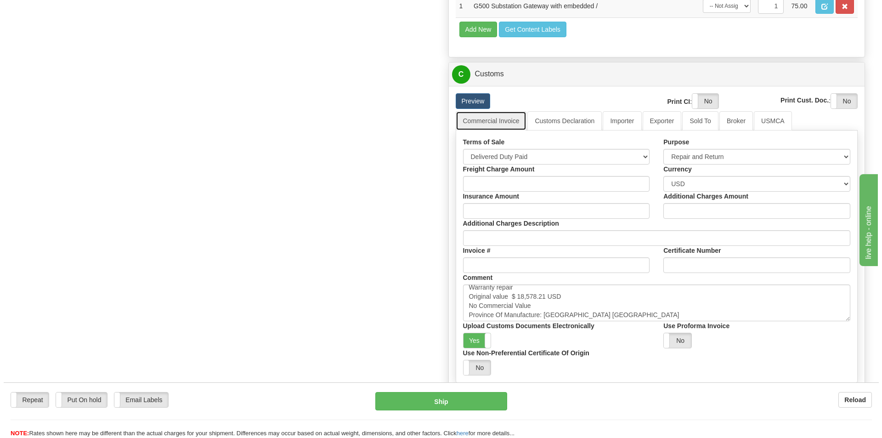
scroll to position [6, 0]
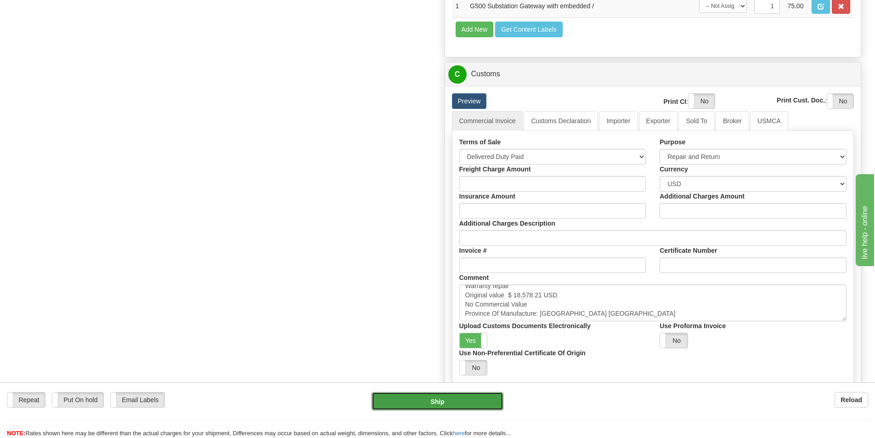
click at [451, 405] on button "Ship" at bounding box center [437, 401] width 132 height 18
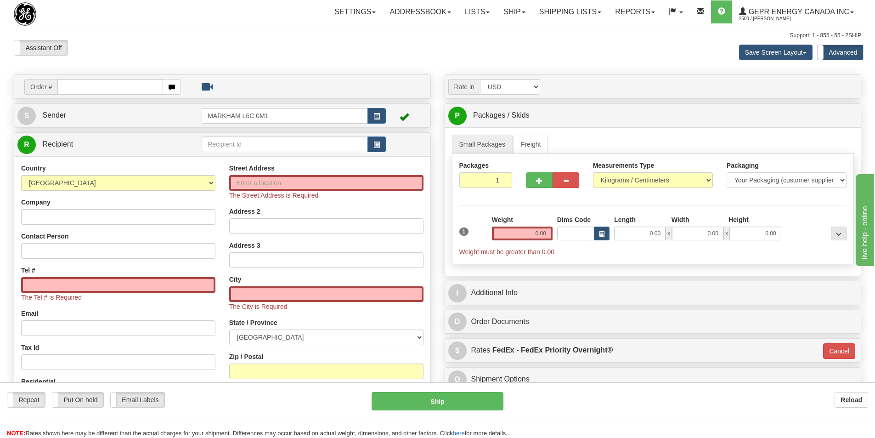
click at [216, 41] on div "Assistant On Assistant Off Do a return Do a return" at bounding box center [186, 48] width 359 height 16
click at [170, 207] on div "Company" at bounding box center [118, 210] width 194 height 27
click at [169, 213] on input "Company" at bounding box center [118, 217] width 194 height 16
paste input "Keyera Energy"
type input "Keyera Energy"
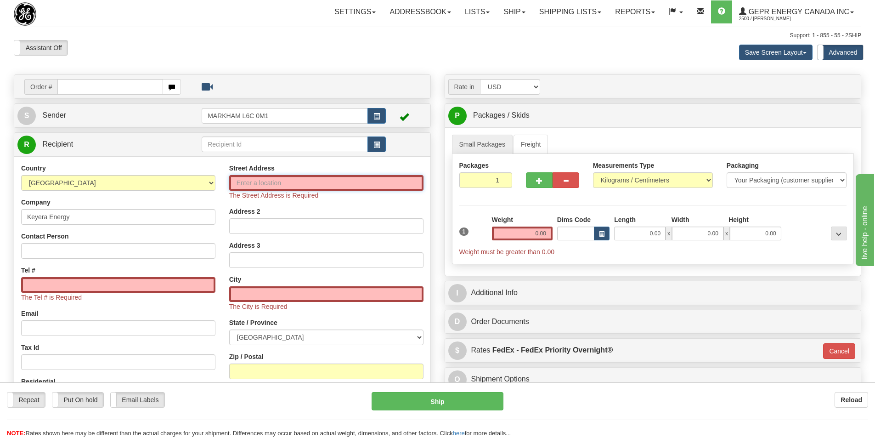
click at [258, 184] on input "Street Address" at bounding box center [326, 183] width 194 height 16
paste input "12310 River road"
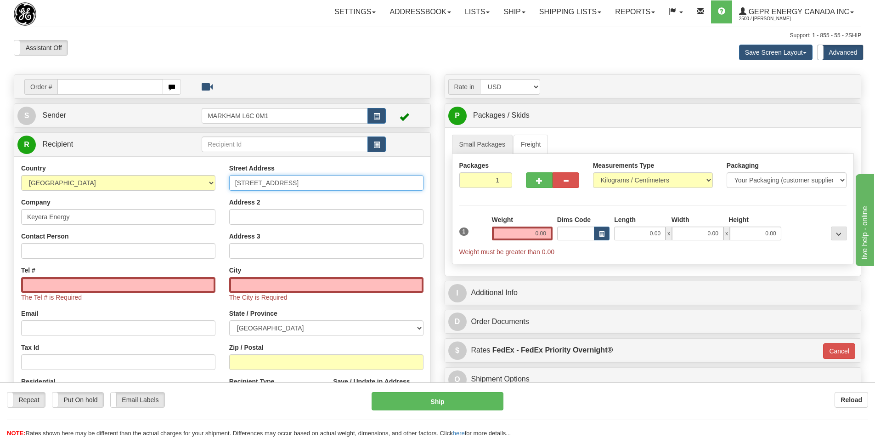
type input "12310 River road"
click at [272, 359] on input "Zip / Postal" at bounding box center [326, 362] width 194 height 16
paste input "T8L 2T2"
type input "T8L 2T2"
click at [222, 325] on div "Street Address 12310 River road Address 2 Address 3 City The City is Required S…" at bounding box center [326, 291] width 208 height 256
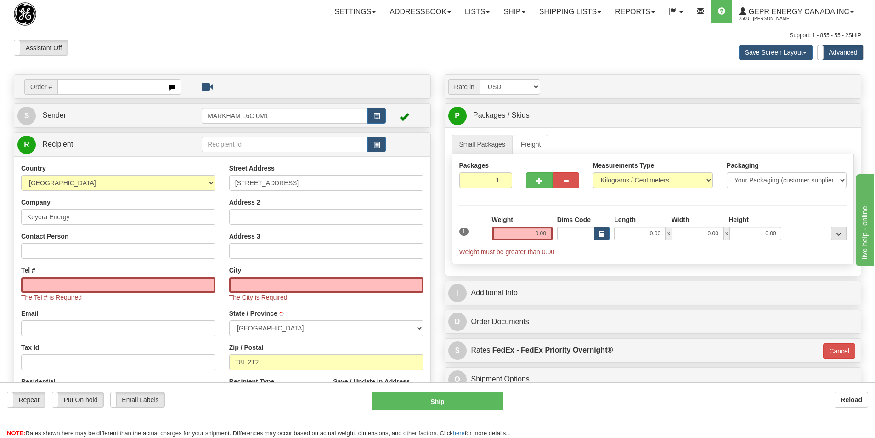
type input "FORT SASKATCHEWAN"
click at [63, 247] on input "Contact Person" at bounding box center [118, 251] width 194 height 16
paste input "Anthony Frampton"
type input "Anthony Frampton"
click at [131, 284] on input "Tel #" at bounding box center [118, 285] width 194 height 16
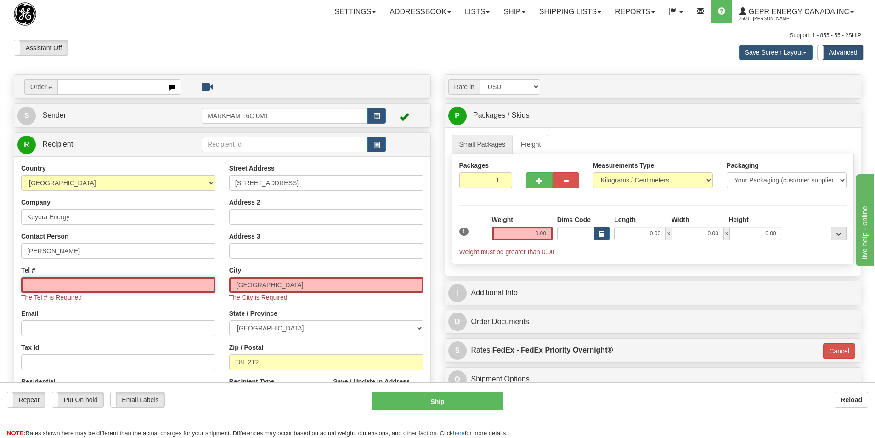
paste input "587-340-3609"
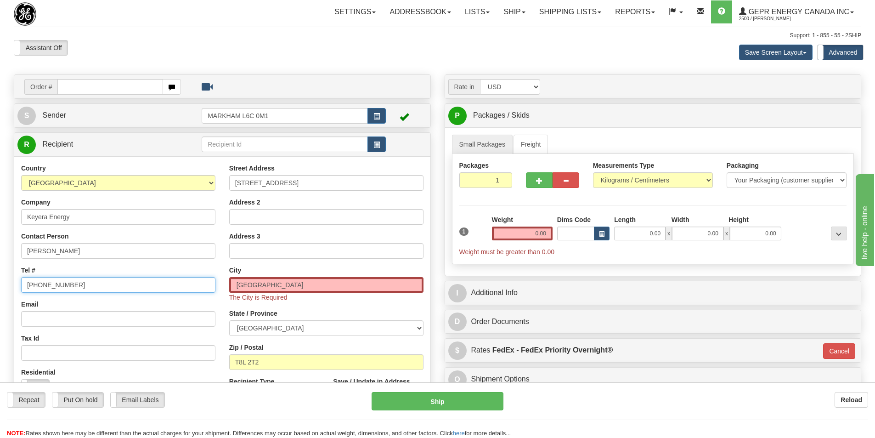
type input "587-340-3609"
click at [143, 274] on div "Tel # 587-340-3609" at bounding box center [118, 278] width 194 height 27
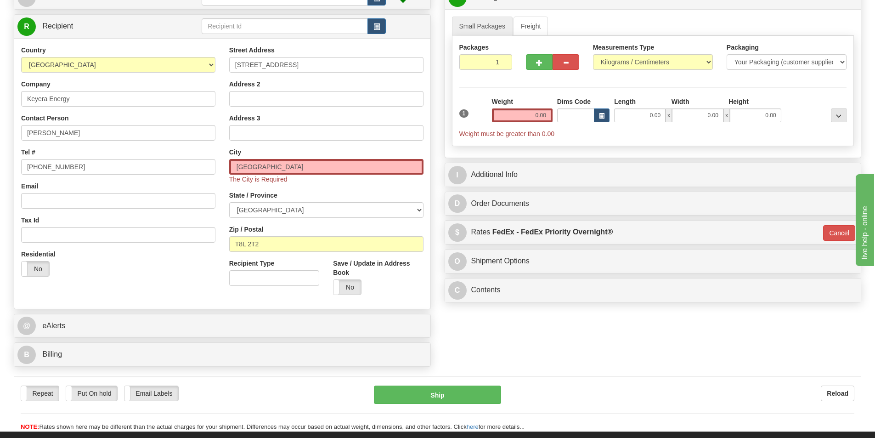
scroll to position [230, 0]
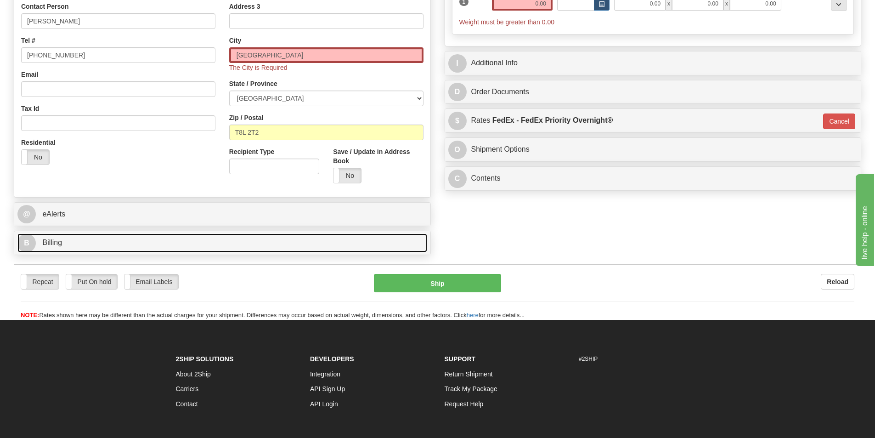
click at [155, 247] on link "B Billing" at bounding box center [222, 242] width 410 height 19
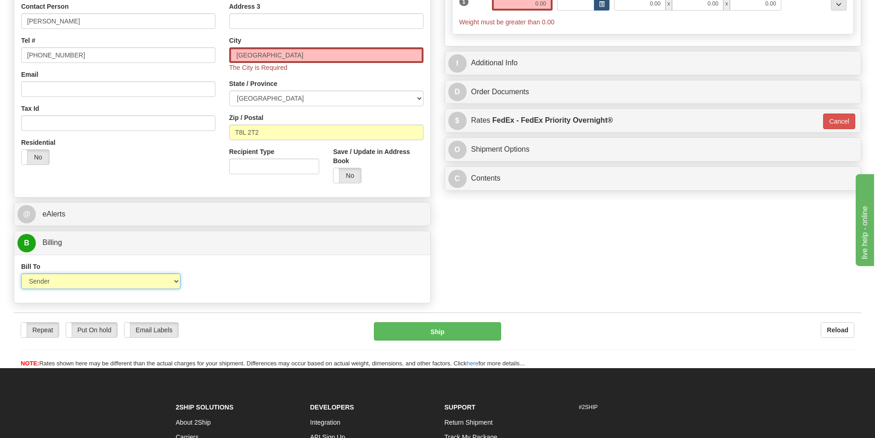
click at [79, 283] on select "Sender Recipient Third Party Collect" at bounding box center [100, 281] width 159 height 16
select select "2"
click at [21, 273] on select "Sender Recipient Third Party Collect" at bounding box center [100, 281] width 159 height 16
click at [221, 281] on input "Account" at bounding box center [273, 281] width 159 height 16
paste input "153989257"
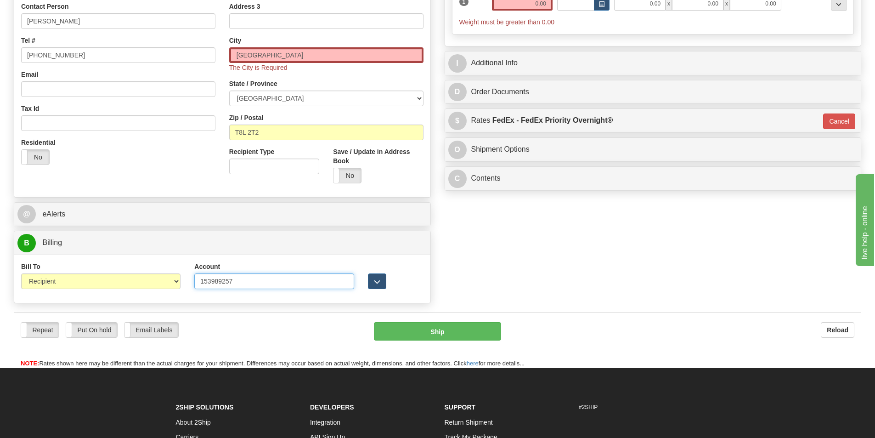
type input "153989257"
click at [248, 258] on div "Bill To Sender Recipient Third Party Collect Account 153989257 3rd Party Accoun…" at bounding box center [222, 278] width 416 height 48
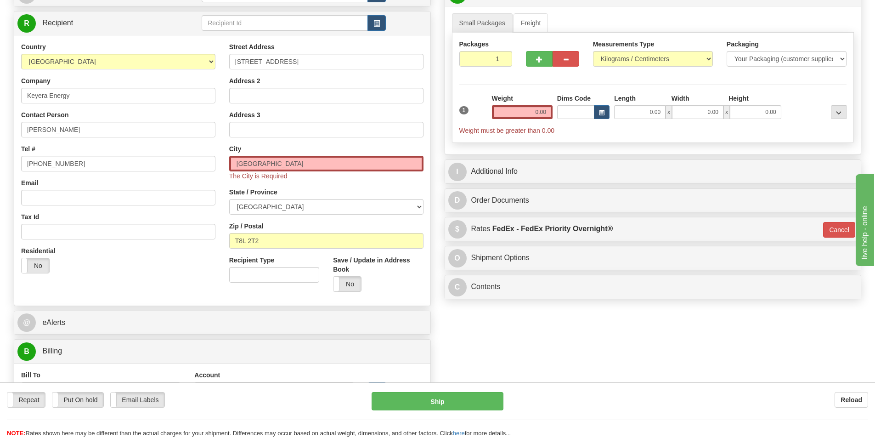
scroll to position [121, 0]
click at [528, 118] on input "0.00" at bounding box center [522, 113] width 61 height 14
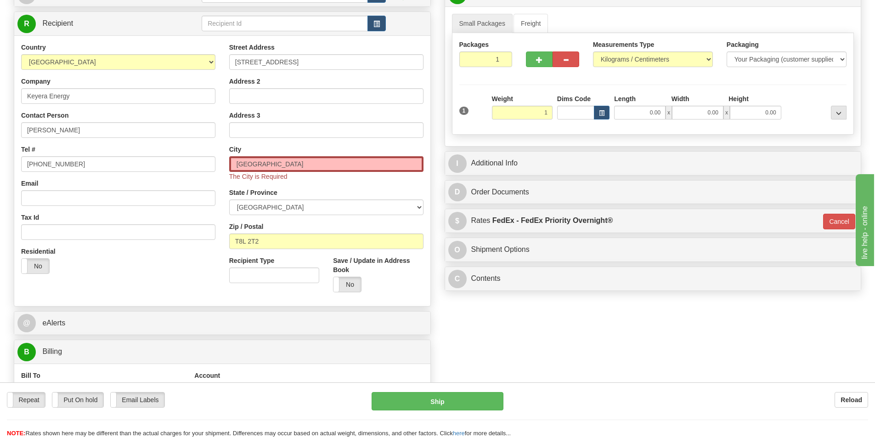
type input "1.00"
type input "01"
click at [527, 97] on div "Weight 1.00" at bounding box center [522, 106] width 61 height 25
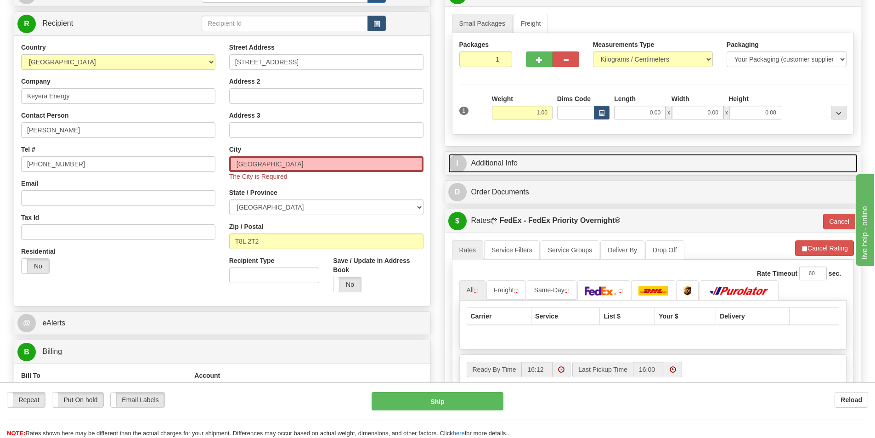
click at [532, 158] on link "I Additional Info" at bounding box center [653, 163] width 410 height 19
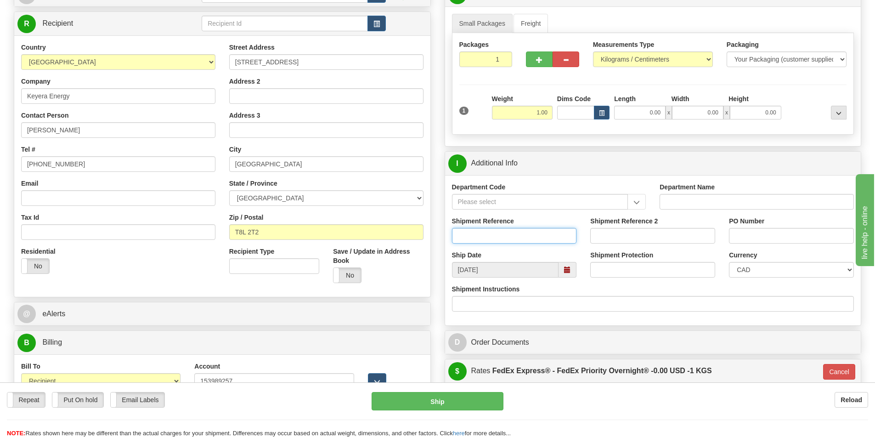
click at [554, 236] on input "Shipment Reference" at bounding box center [514, 236] width 125 height 16
paste input "GS-03635532"
type input "GS-03635532"
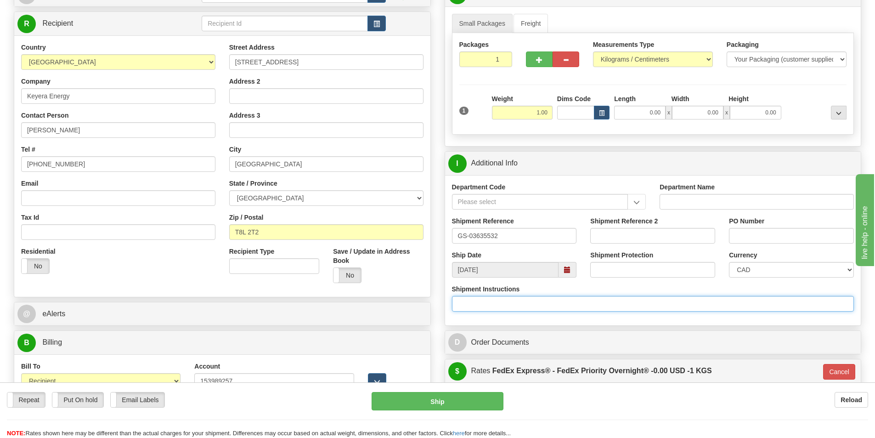
drag, startPoint x: 613, startPoint y: 299, endPoint x: 763, endPoint y: 274, distance: 151.8
click at [620, 299] on input "Shipment Instructions" at bounding box center [653, 304] width 402 height 16
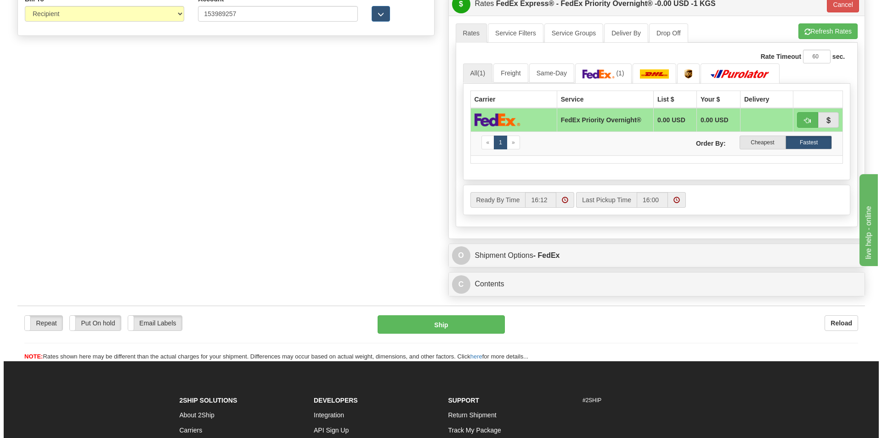
scroll to position [488, 0]
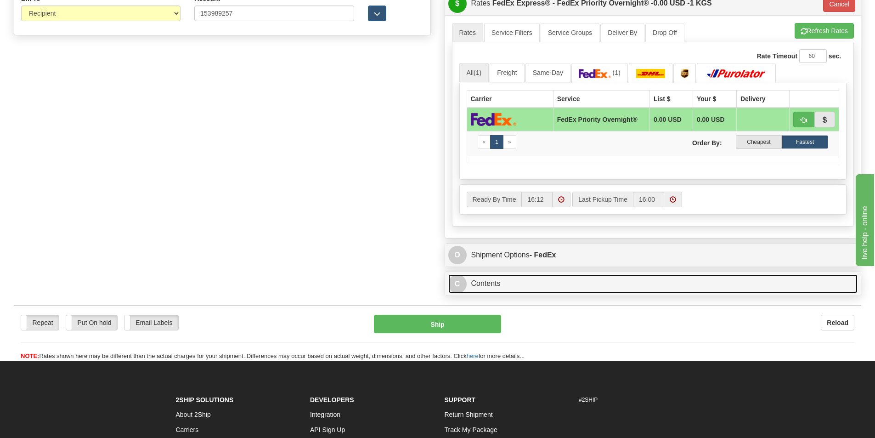
click at [538, 283] on link "C Contents" at bounding box center [653, 283] width 410 height 19
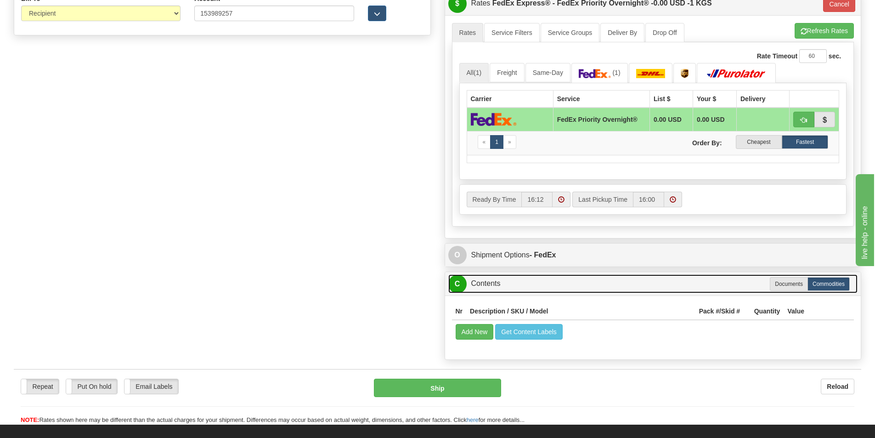
click at [537, 283] on link "C Contents" at bounding box center [653, 283] width 410 height 19
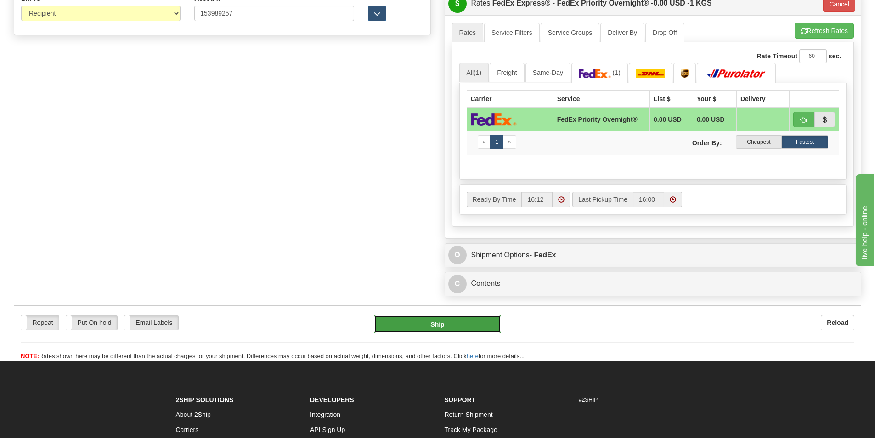
click at [465, 328] on button "Ship" at bounding box center [437, 324] width 127 height 18
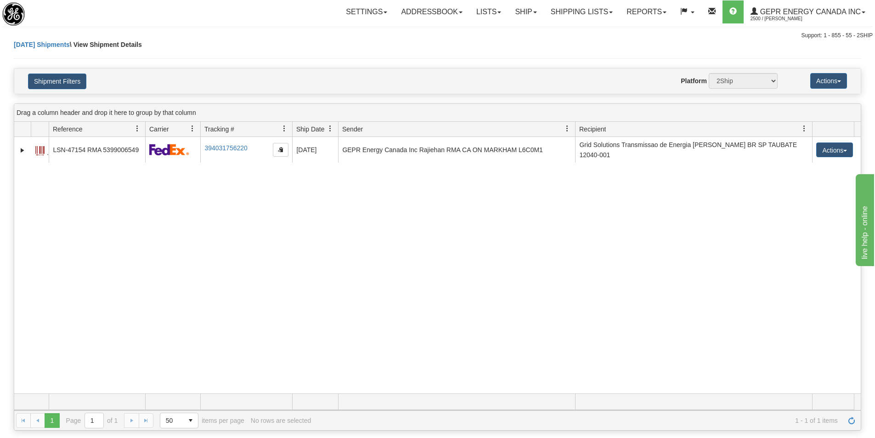
drag, startPoint x: 427, startPoint y: 295, endPoint x: 437, endPoint y: 231, distance: 64.7
click at [426, 292] on div "31717671 2500 LSN-47154 RMA 5399006549 394031756220 10/08/2025 10/08/2025 09:28…" at bounding box center [437, 265] width 846 height 256
click at [605, 10] on link "Shipping lists" at bounding box center [582, 11] width 76 height 23
click at [344, 224] on div "31717671 2500 LSN-47154 RMA 5399006549 394031756220 10/08/2025 10/08/2025 09:28…" at bounding box center [437, 265] width 846 height 256
click at [846, 420] on link "Refresh" at bounding box center [851, 420] width 15 height 15
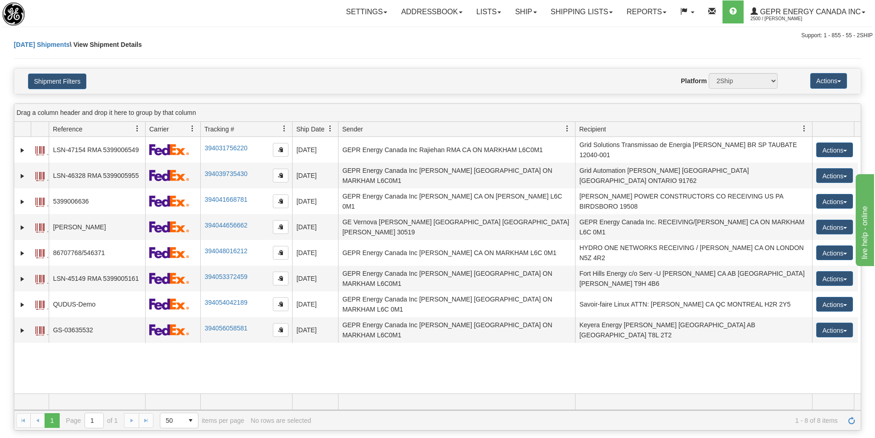
click at [731, 352] on div "31717671 2500 LSN-47154 RMA 5399006549 394031756220 10/08/2025 10/08/2025 09:28…" at bounding box center [437, 265] width 846 height 256
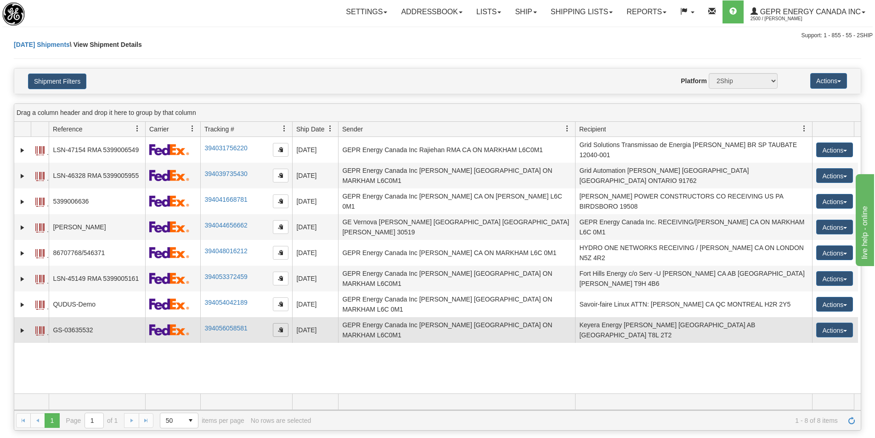
click at [282, 326] on span "button" at bounding box center [281, 329] width 6 height 6
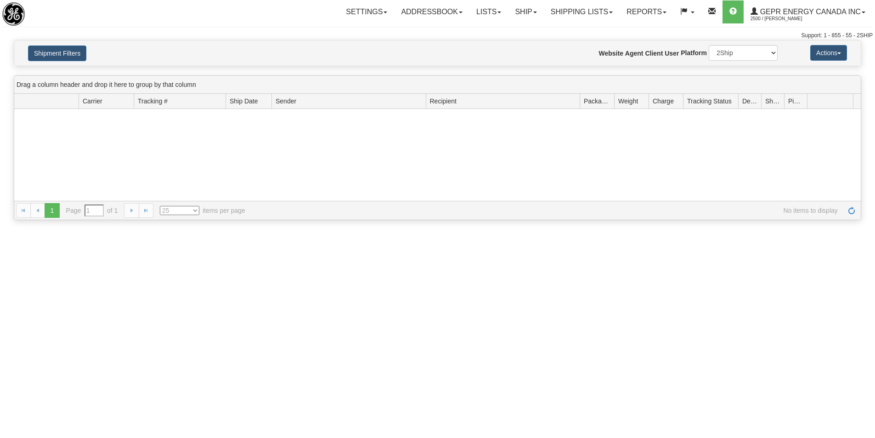
type input "From [DATE] To [DATE]"
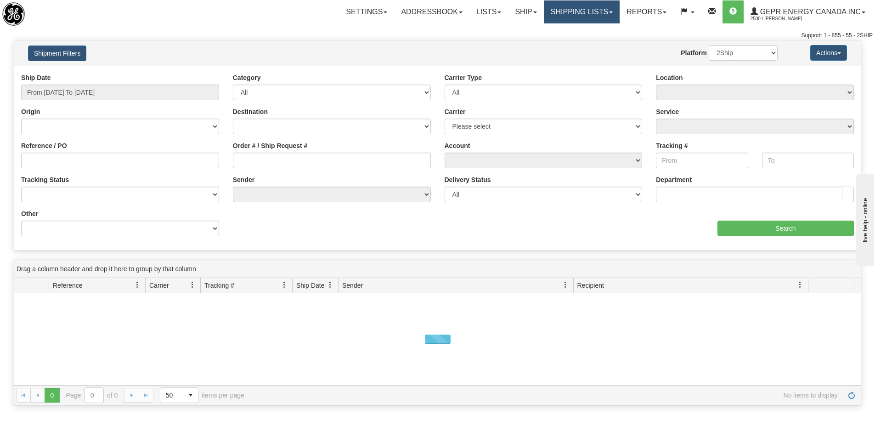
click at [559, 16] on link "Shipping lists" at bounding box center [582, 11] width 76 height 23
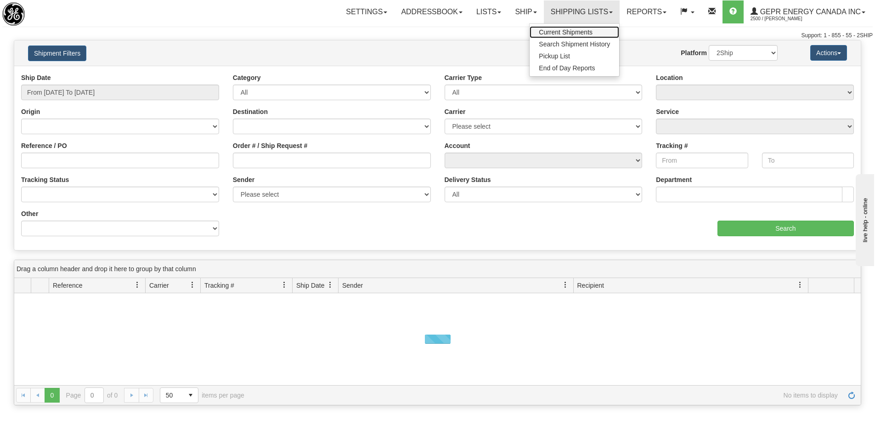
click at [556, 31] on span "Current Shipments" at bounding box center [566, 31] width 54 height 7
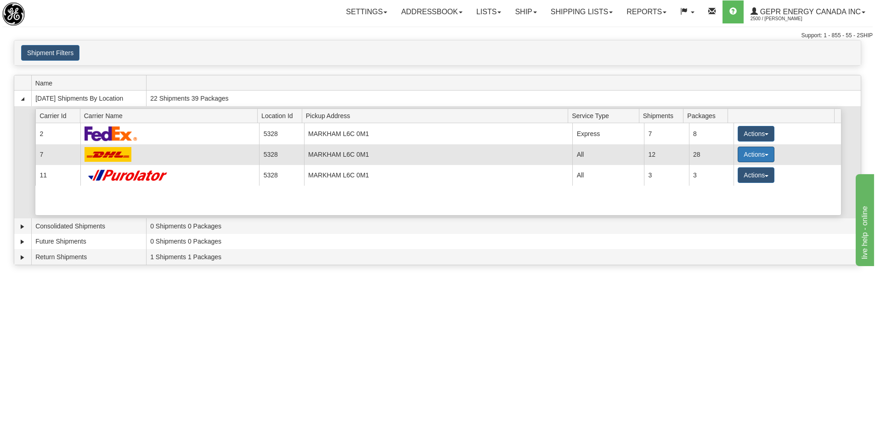
click at [756, 155] on button "Actions" at bounding box center [755, 154] width 37 height 16
click at [732, 170] on span "Details" at bounding box center [721, 171] width 25 height 6
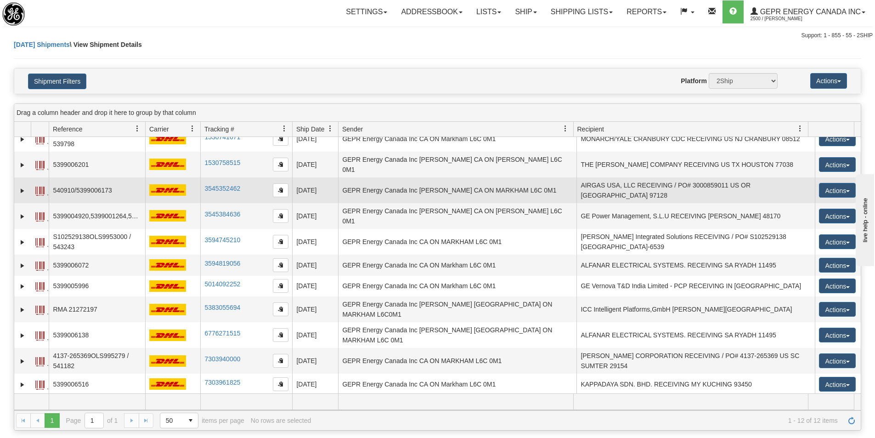
scroll to position [14, 0]
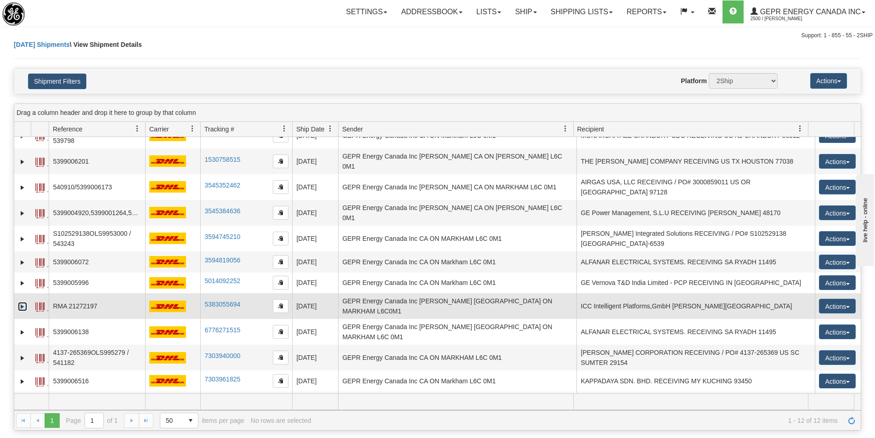
click at [21, 302] on link "Expand" at bounding box center [22, 306] width 9 height 9
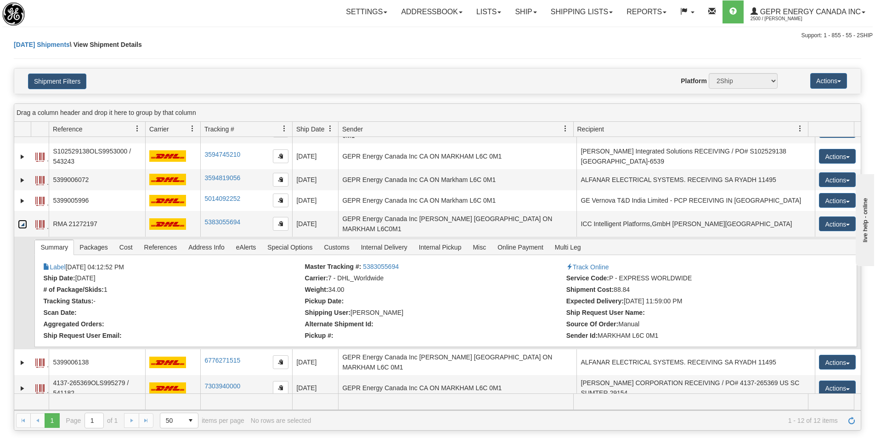
scroll to position [106, 0]
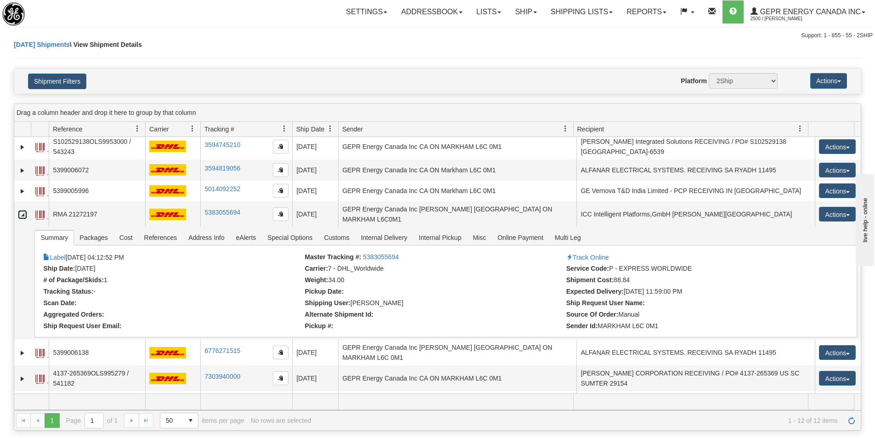
click at [278, 211] on span "button" at bounding box center [281, 214] width 6 height 6
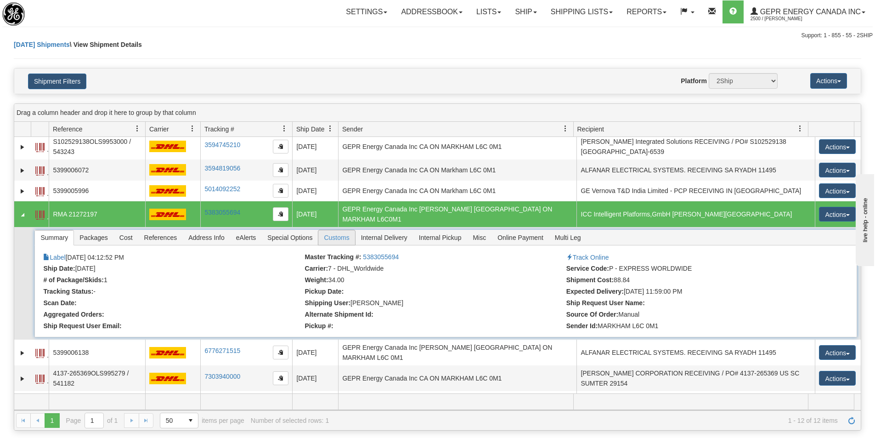
click at [350, 230] on span "Customs" at bounding box center [336, 237] width 36 height 15
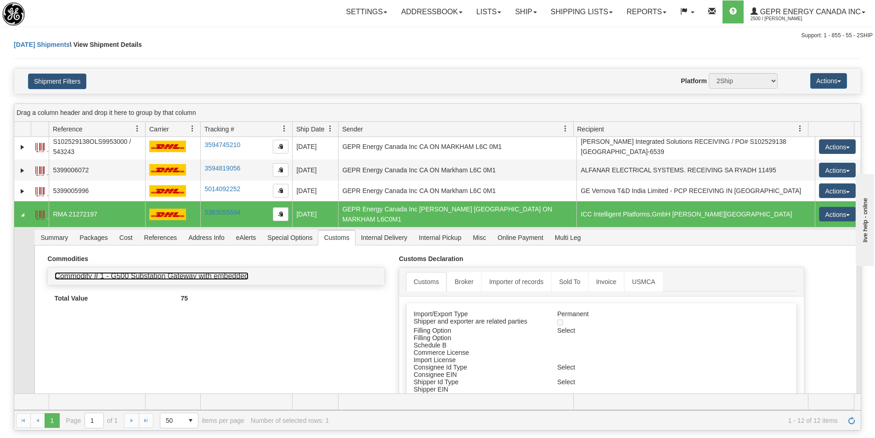
click at [208, 272] on link "Commodity # 1 - G500 Substation Gateway with embedded" at bounding box center [152, 276] width 194 height 8
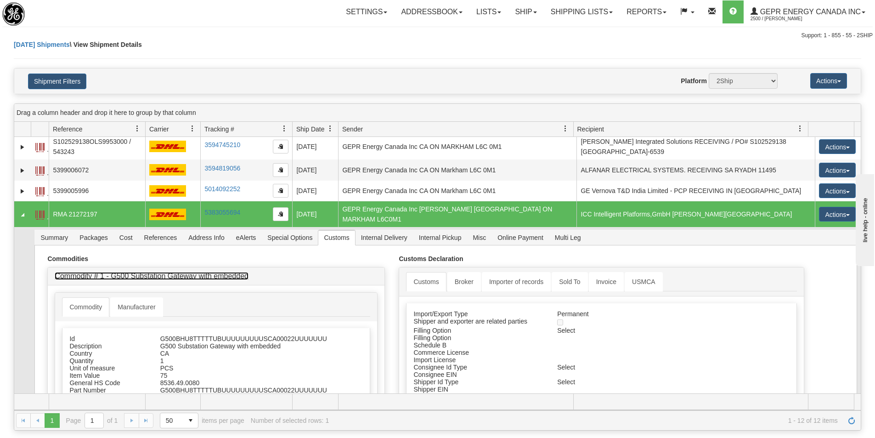
scroll to position [198, 0]
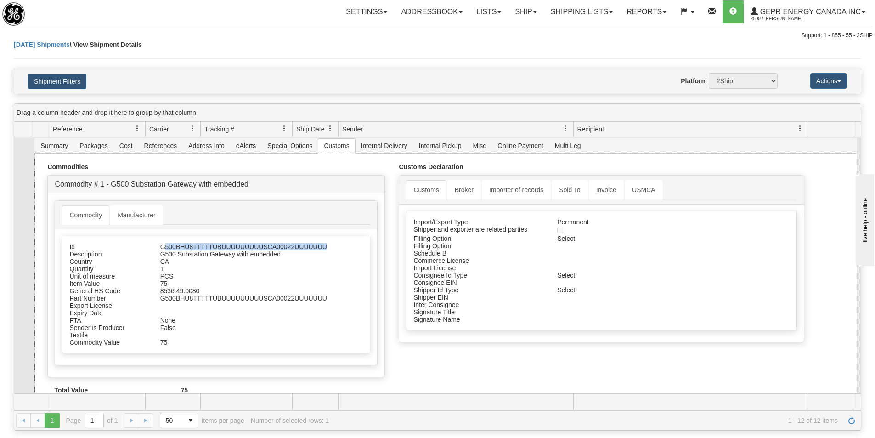
drag, startPoint x: 162, startPoint y: 230, endPoint x: 334, endPoint y: 226, distance: 172.2
click at [334, 236] on div "Id G500BHU8TTTTTUBUUUUUUUUUSCA00022UUUUUUU Description G500 Substation Gateway …" at bounding box center [216, 294] width 308 height 117
click at [322, 236] on div "Id G500BHU8TTTTTUBUUUUUUUUUSCA00022UUUUUUU Description G500 Substation Gateway …" at bounding box center [216, 294] width 308 height 117
drag, startPoint x: 331, startPoint y: 232, endPoint x: 154, endPoint y: 231, distance: 177.2
click at [154, 243] on div "Id G500BHU8TTTTTUBUUUUUUUUUSCA00022UUUUUUU" at bounding box center [215, 246] width 307 height 7
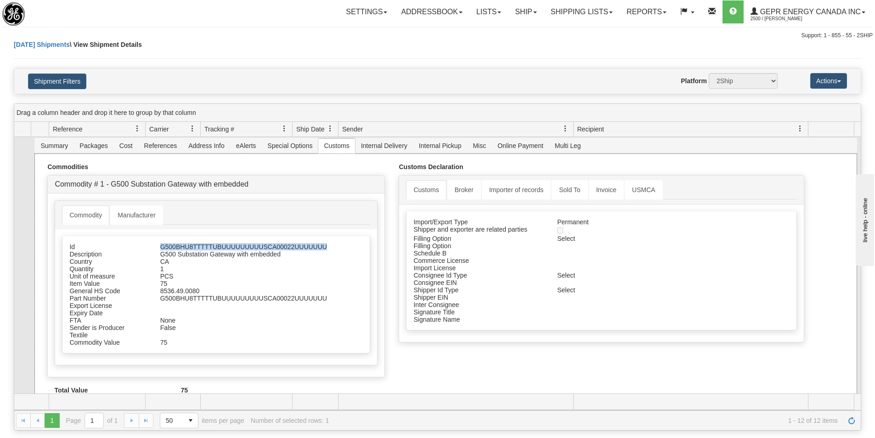
copy div "G500BHU8TTTTTUBUUUUUUUUUSCA00022UUUUUUU"
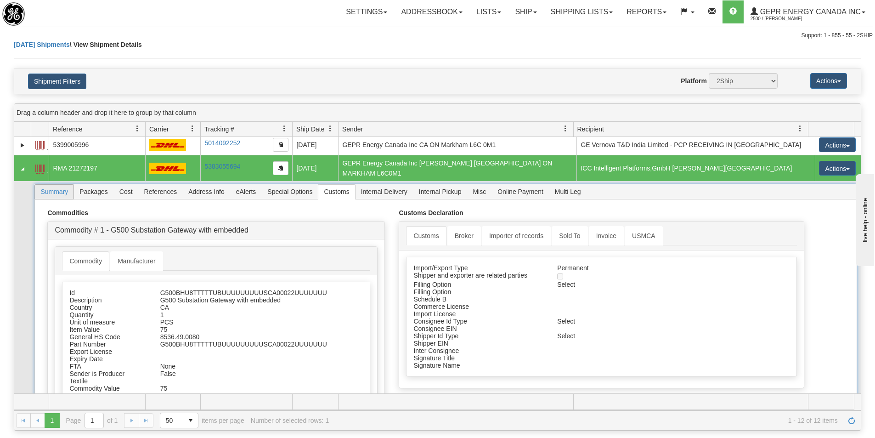
click at [60, 184] on span "Summary" at bounding box center [54, 191] width 39 height 15
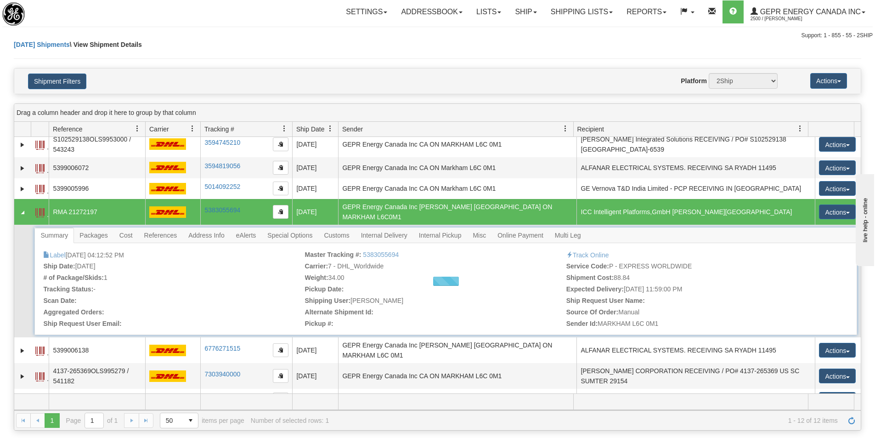
scroll to position [127, 0]
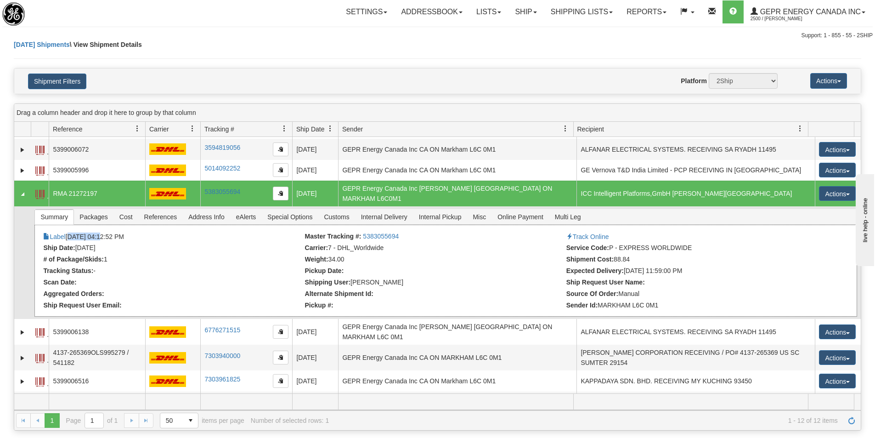
drag, startPoint x: 101, startPoint y: 222, endPoint x: 68, endPoint y: 219, distance: 32.7
click at [68, 232] on li "Label 10/08/2025 04:12:52 PM" at bounding box center [172, 236] width 259 height 9
copy li "[DATE]"
click at [301, 12] on div "Settings Shipping Preferences Fields Preferences New Store Connections Addressb…" at bounding box center [513, 11] width 717 height 23
click at [323, 40] on div "Today Shipments \ View Shipment Details" at bounding box center [437, 54] width 847 height 28
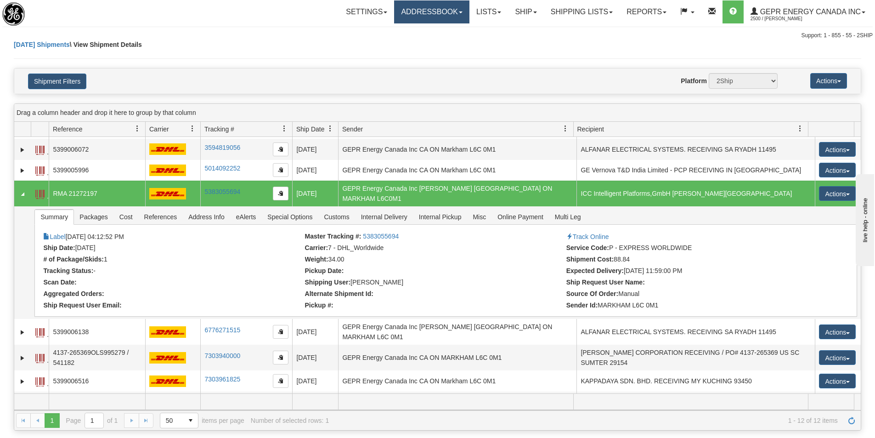
click at [441, 15] on link "Addressbook" at bounding box center [431, 11] width 75 height 23
click at [435, 27] on link "Recipients" at bounding box center [432, 32] width 73 height 12
click at [290, 59] on div "Today Shipments \ View Shipment Details" at bounding box center [437, 54] width 847 height 28
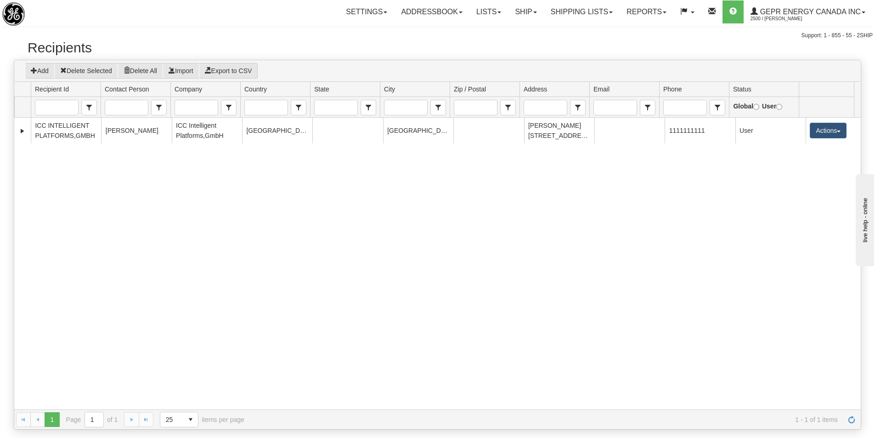
click at [275, 185] on div "4415820 ICC INTELLIGENT PLATFORMS,GMBH [PERSON_NAME] ICC Intelligent Platforms,…" at bounding box center [437, 264] width 846 height 292
click at [198, 66] on button "Import" at bounding box center [181, 71] width 37 height 16
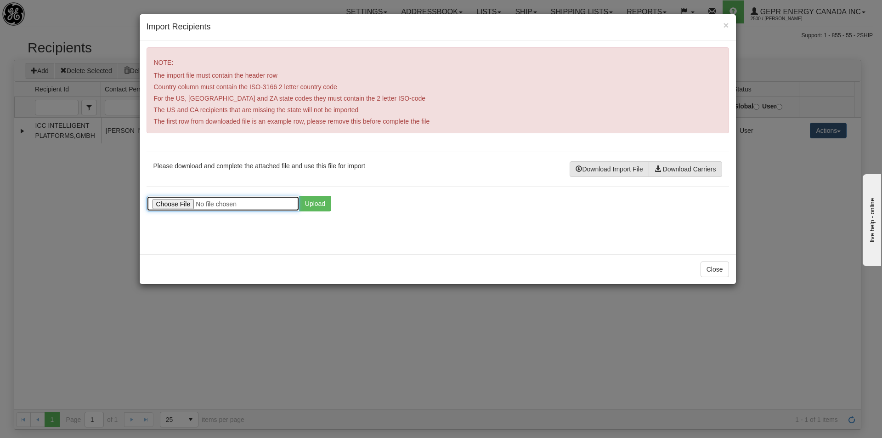
click at [175, 199] on input "file" at bounding box center [222, 204] width 153 height 16
type input "C:\fakepath\Recipients.csv"
click at [321, 204] on button "Upload" at bounding box center [315, 204] width 32 height 16
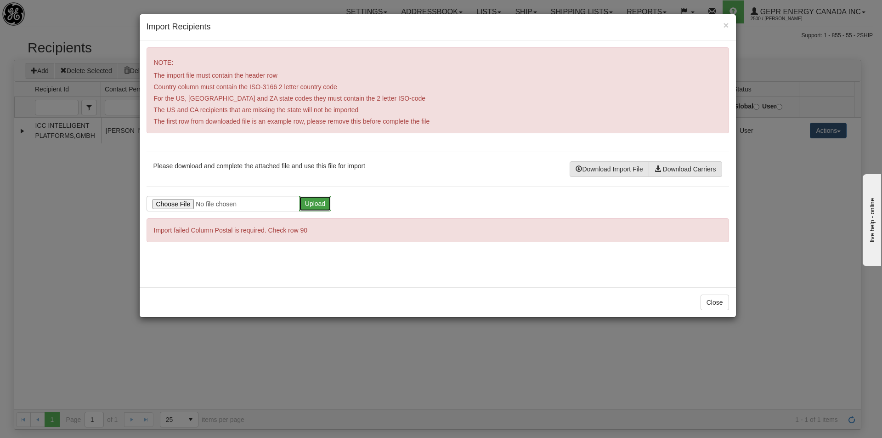
click at [321, 204] on button "Upload" at bounding box center [315, 204] width 32 height 16
click at [712, 308] on button "Close" at bounding box center [714, 302] width 28 height 16
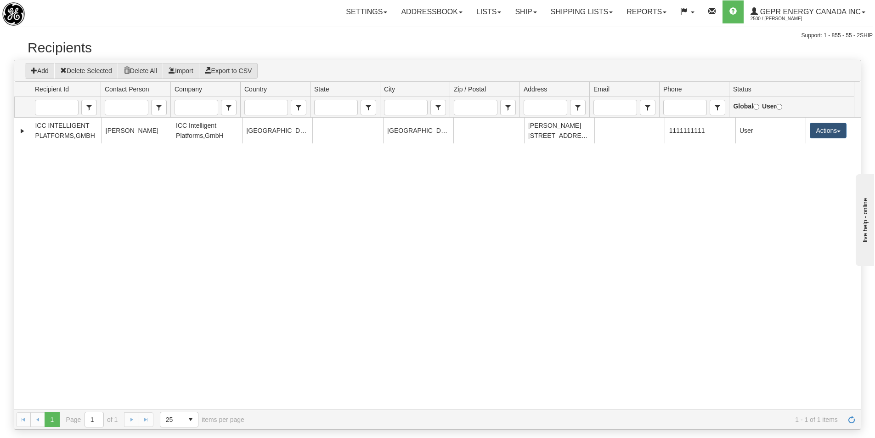
drag, startPoint x: 637, startPoint y: 219, endPoint x: 647, endPoint y: 214, distance: 11.1
click at [638, 218] on div "4415820 ICC INTELLIGENT PLATFORMS,GMBH [PERSON_NAME] ICC Intelligent Platforms,…" at bounding box center [437, 264] width 846 height 292
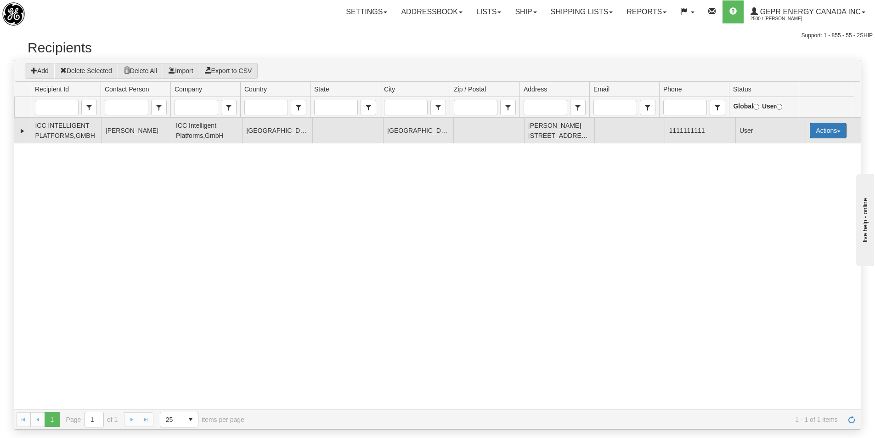
click at [831, 129] on button "Actions" at bounding box center [827, 131] width 37 height 16
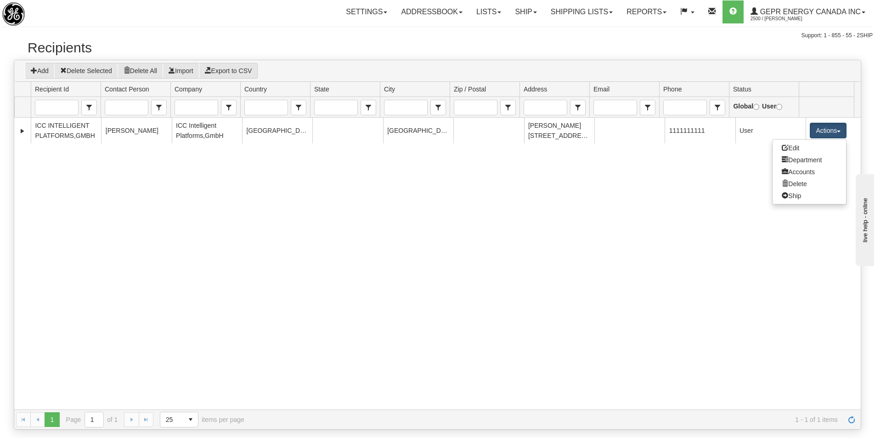
click at [713, 180] on div "4415820 ICC INTELLIGENT PLATFORMS,GMBH [PERSON_NAME] ICC Intelligent Platforms,…" at bounding box center [437, 264] width 846 height 292
click at [357, 227] on div "4415820 ICC INTELLIGENT PLATFORMS,GMBH [PERSON_NAME] ICC Intelligent Platforms,…" at bounding box center [437, 264] width 846 height 292
drag, startPoint x: 359, startPoint y: 236, endPoint x: 351, endPoint y: 230, distance: 9.5
click at [358, 230] on div "4415820 ICC INTELLIGENT PLATFORMS,GMBH [PERSON_NAME] ICC Intelligent Platforms,…" at bounding box center [437, 264] width 846 height 292
click at [417, 217] on div "4415820 ICC INTELLIGENT PLATFORMS,GMBH [PERSON_NAME] ICC Intelligent Platforms,…" at bounding box center [437, 264] width 846 height 292
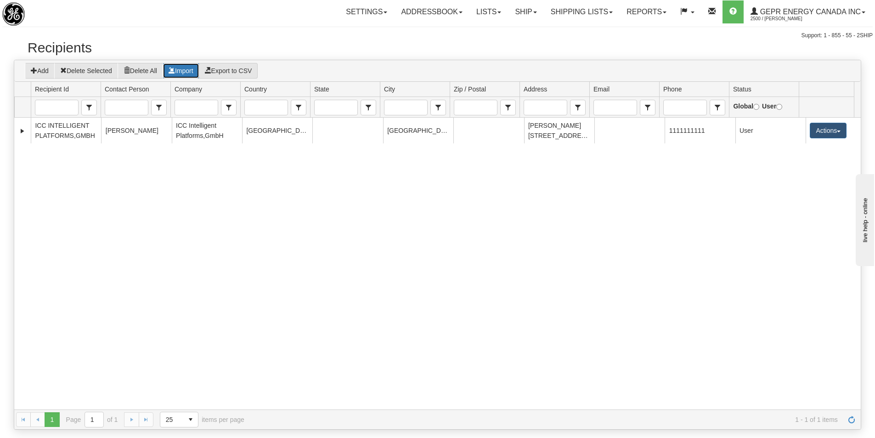
click at [192, 73] on button "Import" at bounding box center [181, 71] width 37 height 16
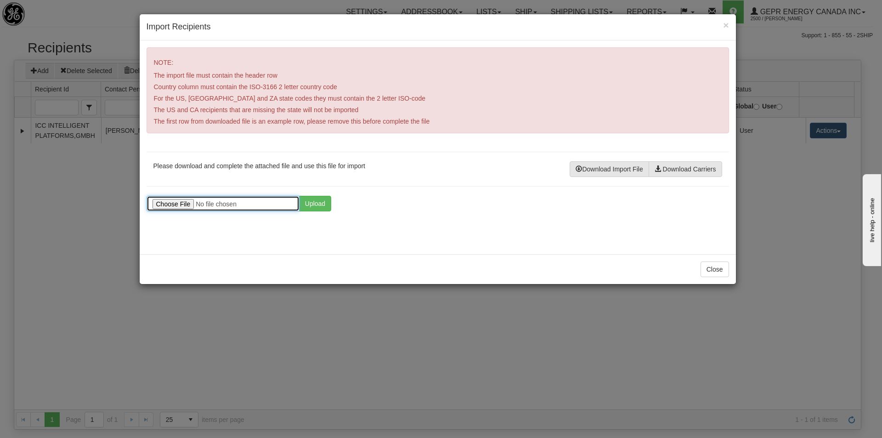
click at [185, 207] on input "file" at bounding box center [222, 204] width 153 height 16
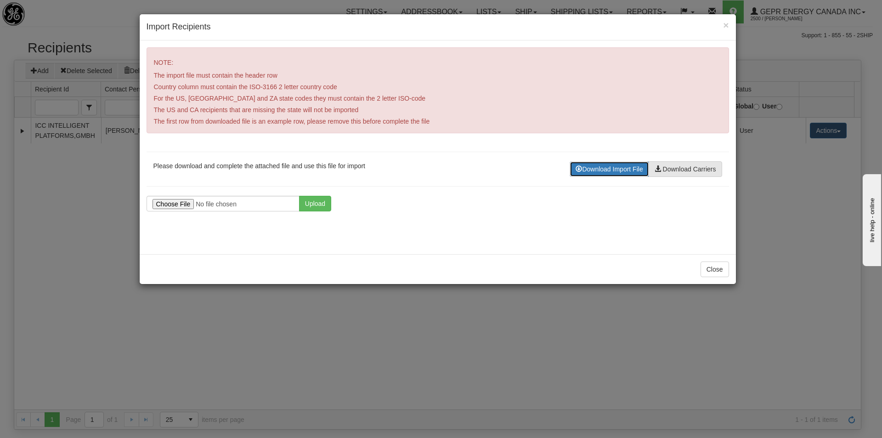
click at [597, 171] on button "Download Import File" at bounding box center [608, 169] width 79 height 16
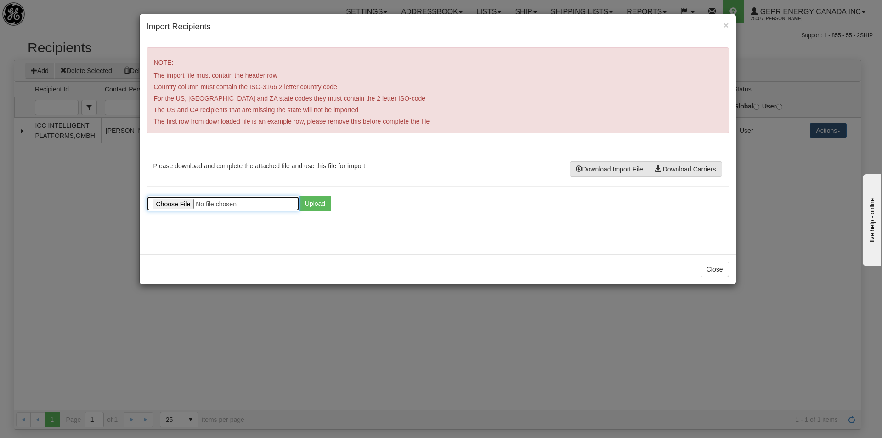
click at [190, 205] on input "file" at bounding box center [222, 204] width 153 height 16
type input "C:\fakepath\Recipients.csv"
click at [329, 200] on button "Upload" at bounding box center [315, 204] width 32 height 16
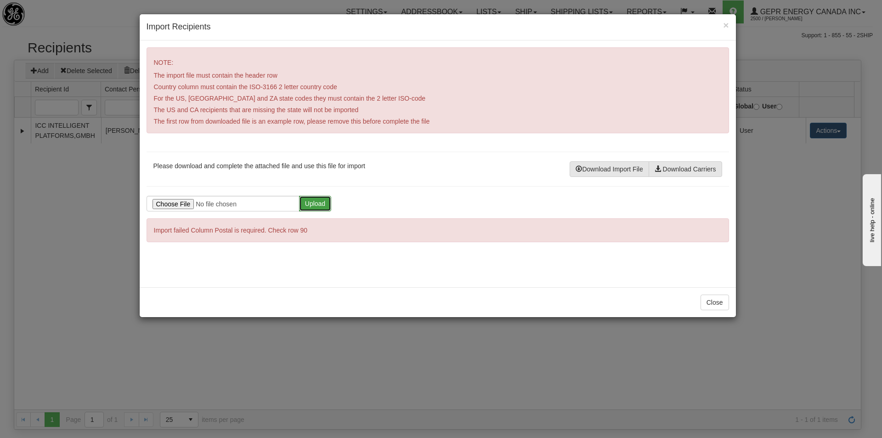
click at [309, 205] on button "Upload" at bounding box center [315, 204] width 32 height 16
click at [185, 202] on input "file" at bounding box center [222, 204] width 153 height 16
click at [322, 208] on button "Upload" at bounding box center [315, 204] width 32 height 16
click at [728, 25] on span "×" at bounding box center [726, 25] width 6 height 11
